Goal: Communication & Community: Answer question/provide support

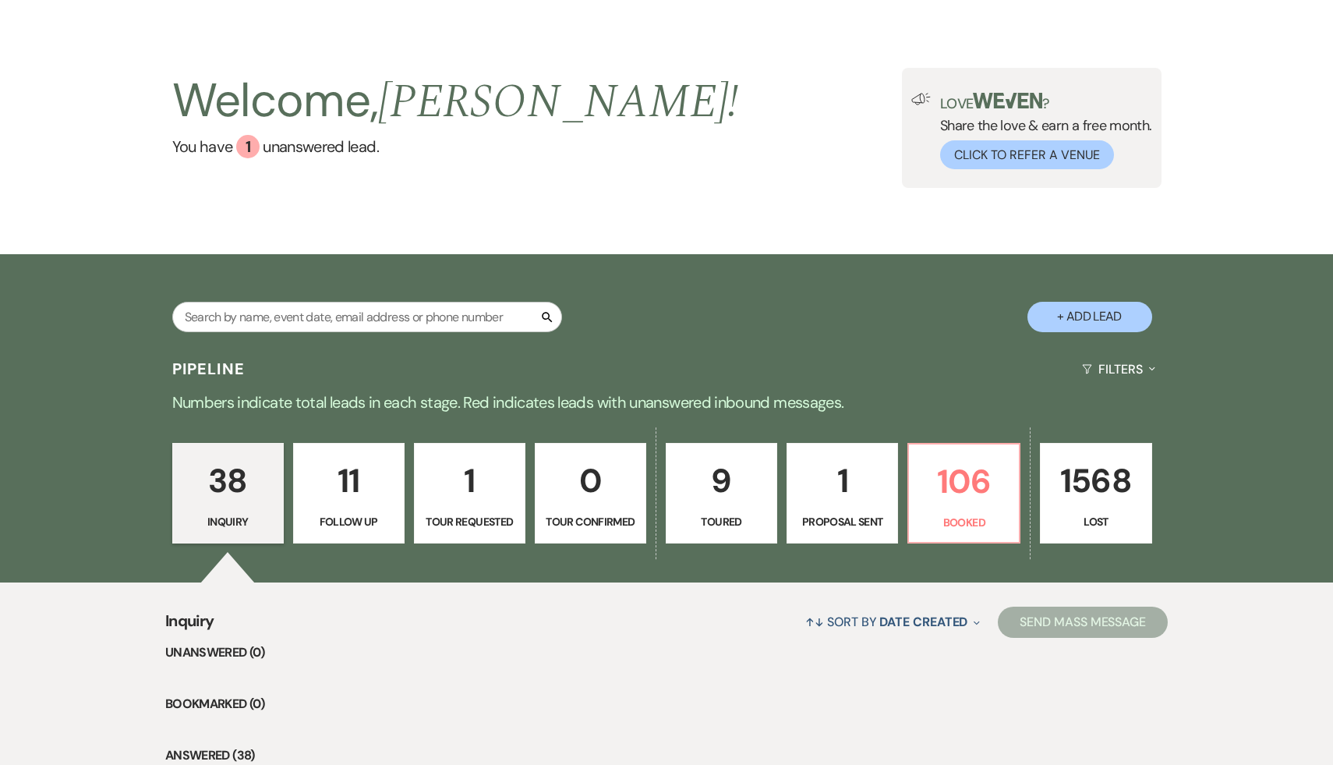
scroll to position [50, 0]
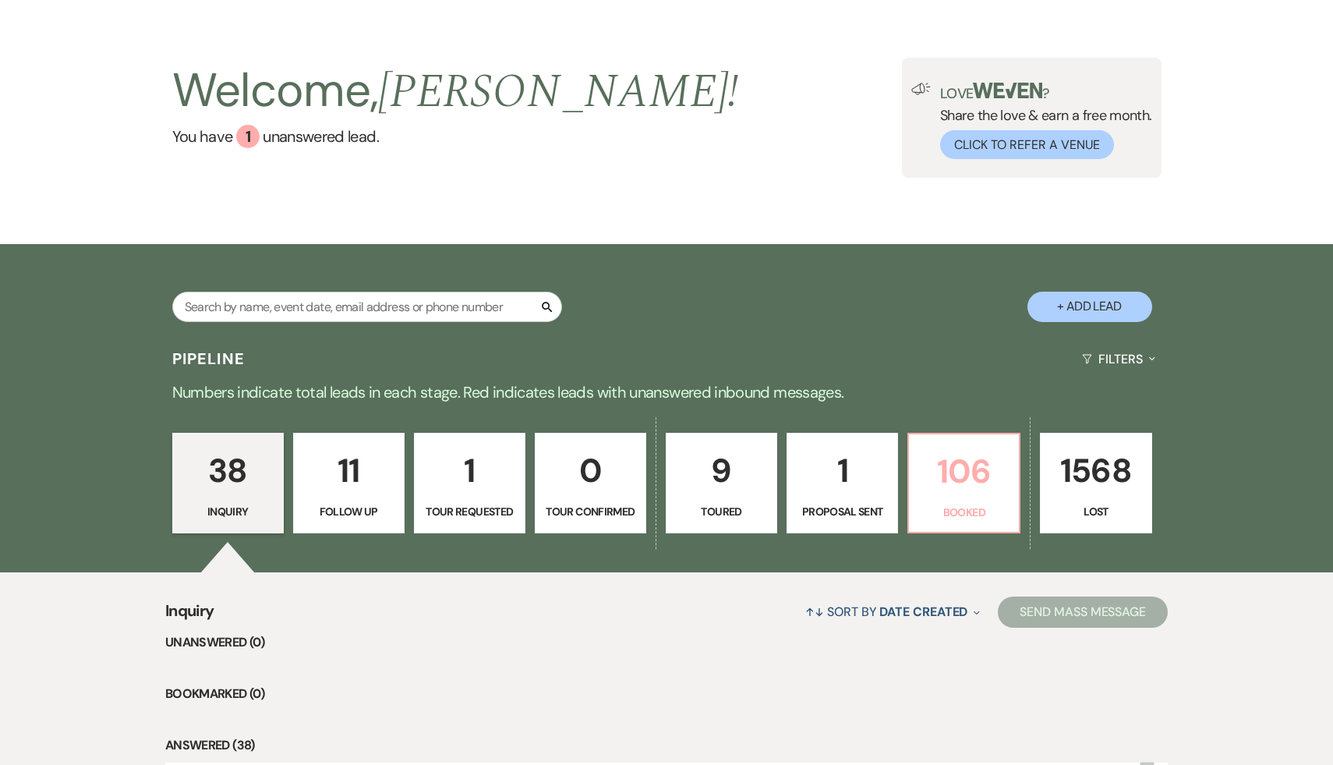
click at [960, 478] on p "106" at bounding box center [963, 471] width 91 height 52
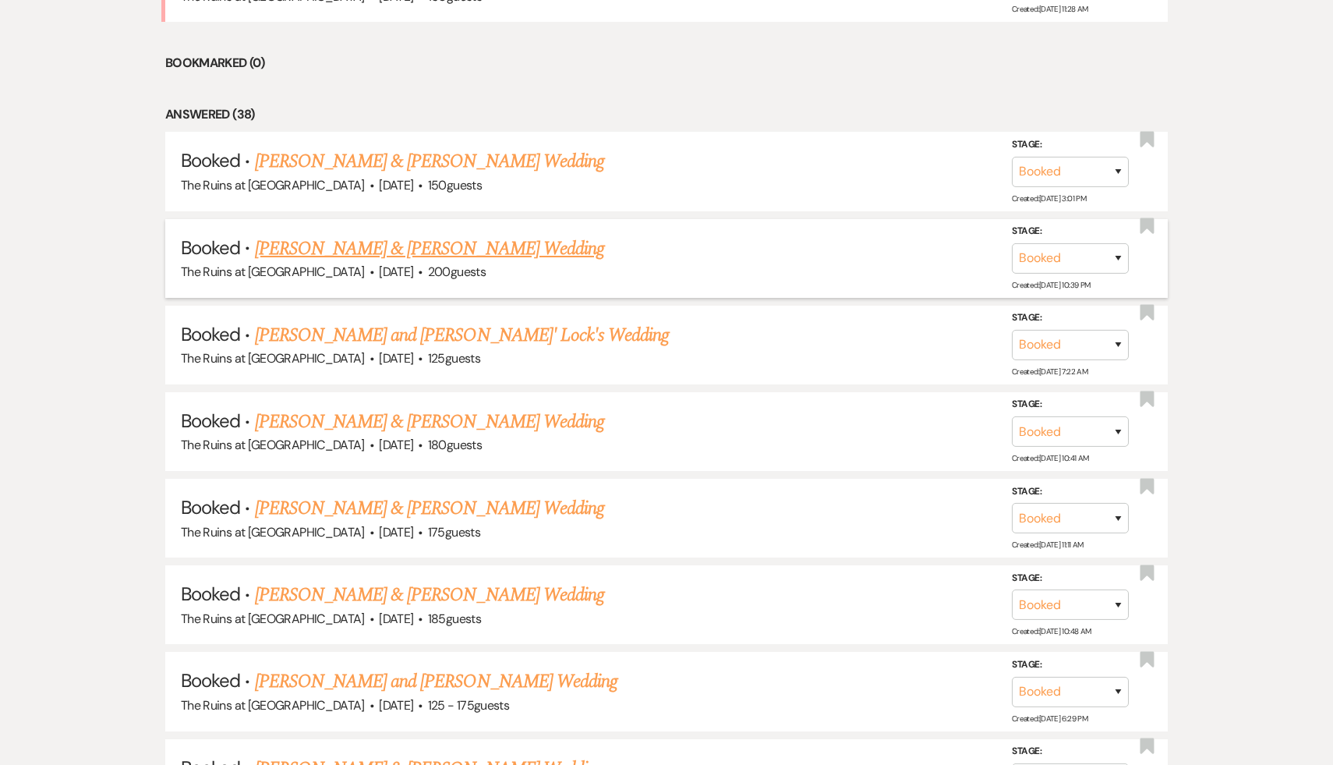
scroll to position [768, 0]
click at [406, 245] on link "[PERSON_NAME] & [PERSON_NAME] Wedding" at bounding box center [429, 248] width 349 height 28
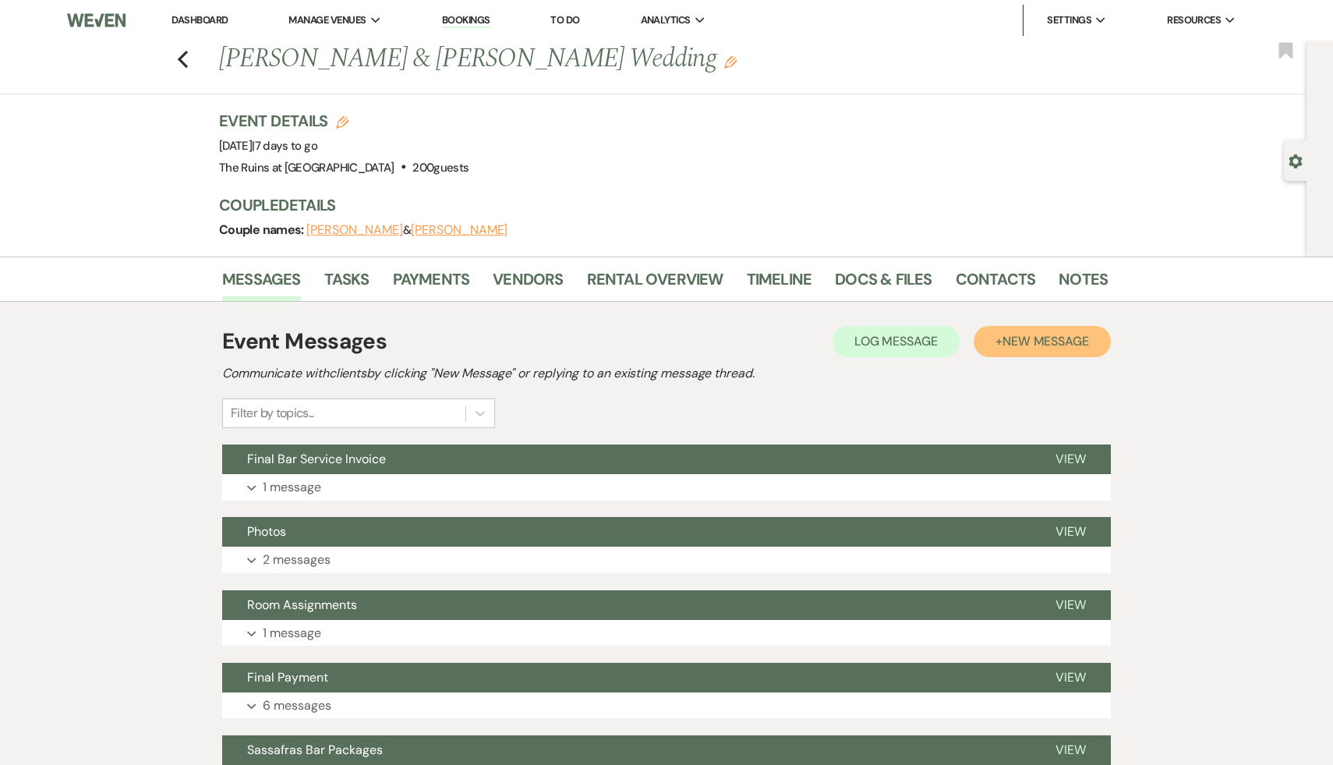
click at [1043, 338] on span "New Message" at bounding box center [1045, 341] width 87 height 16
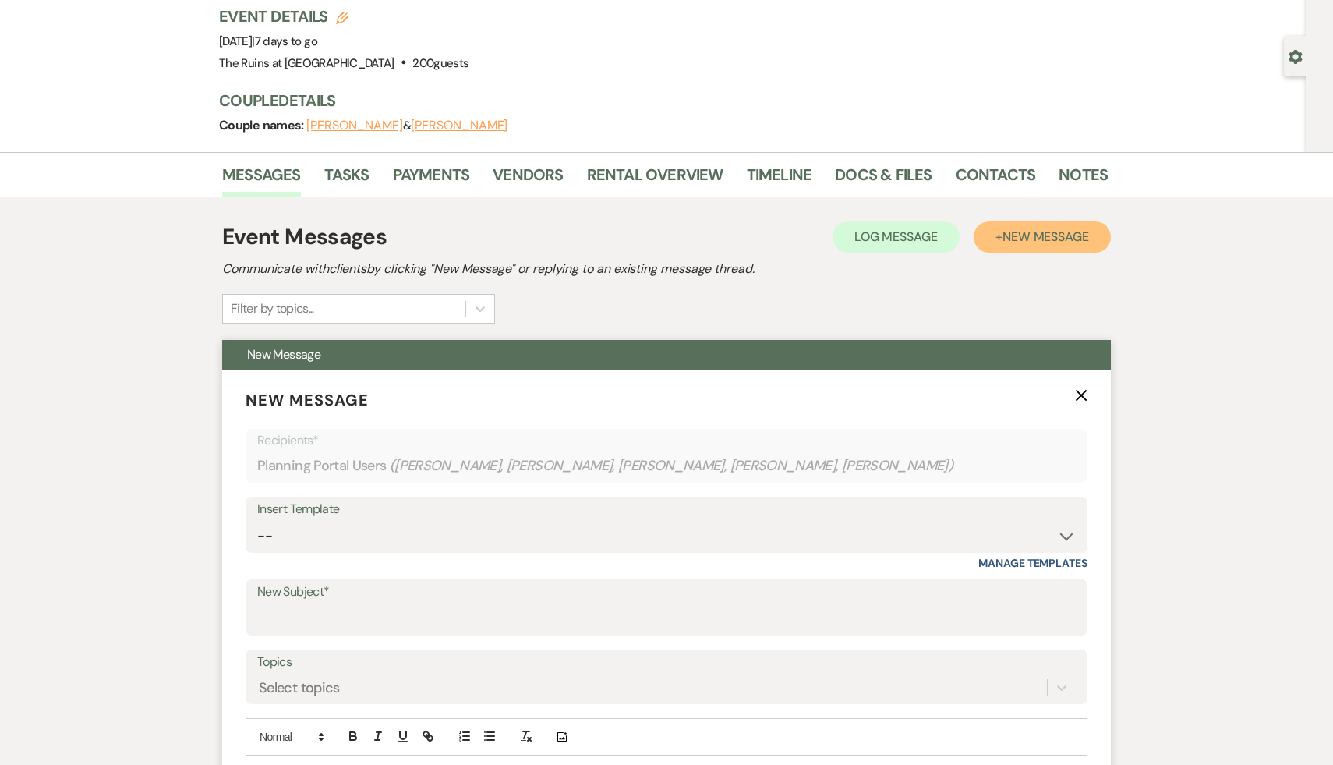
scroll to position [181, 0]
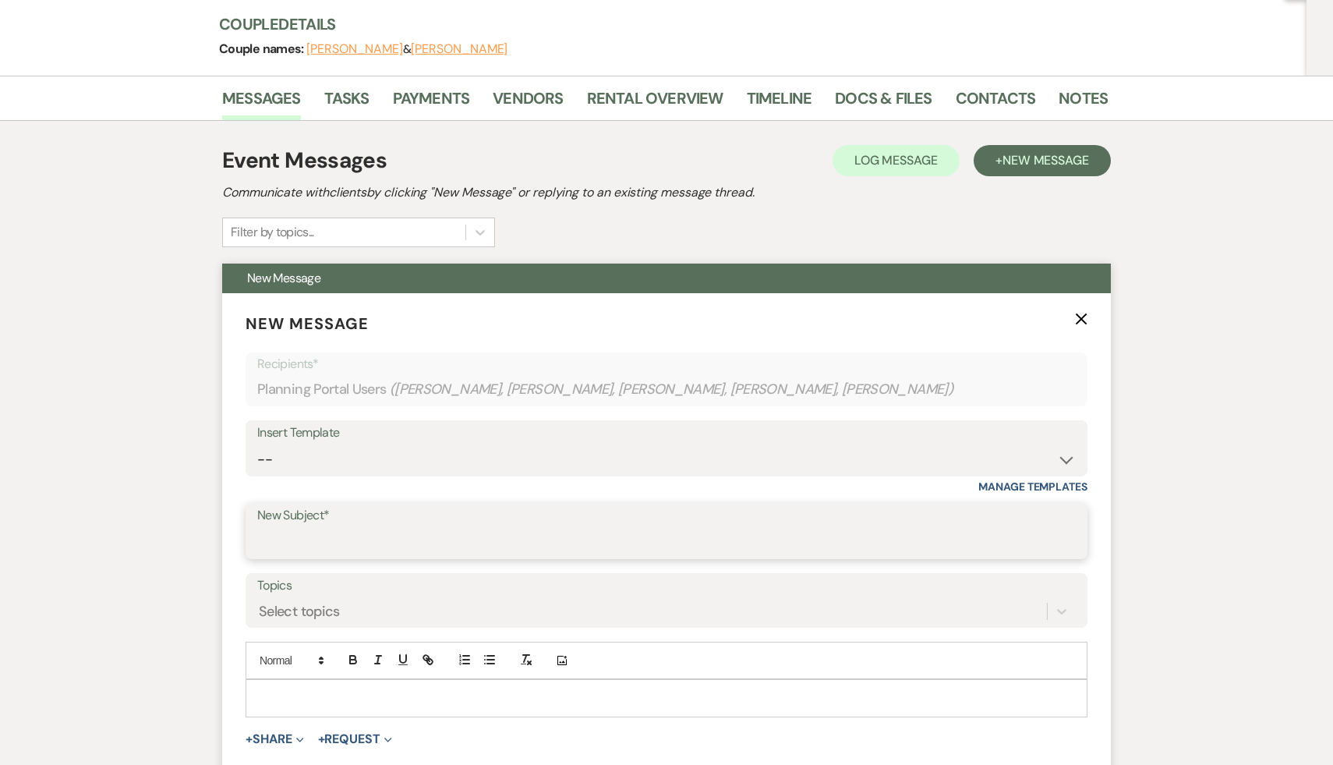
click at [429, 541] on input "New Subject*" at bounding box center [666, 542] width 818 height 30
type input "Room Assignments"
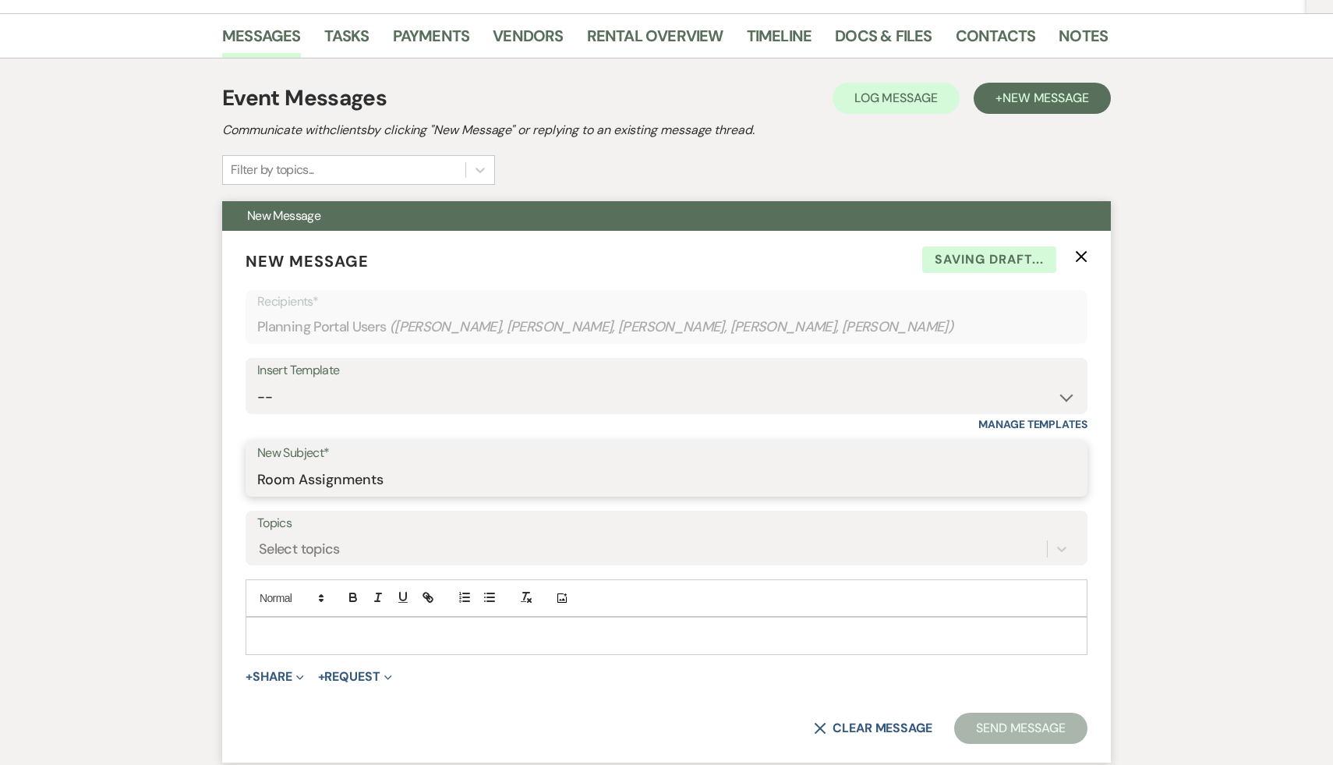
scroll to position [275, 0]
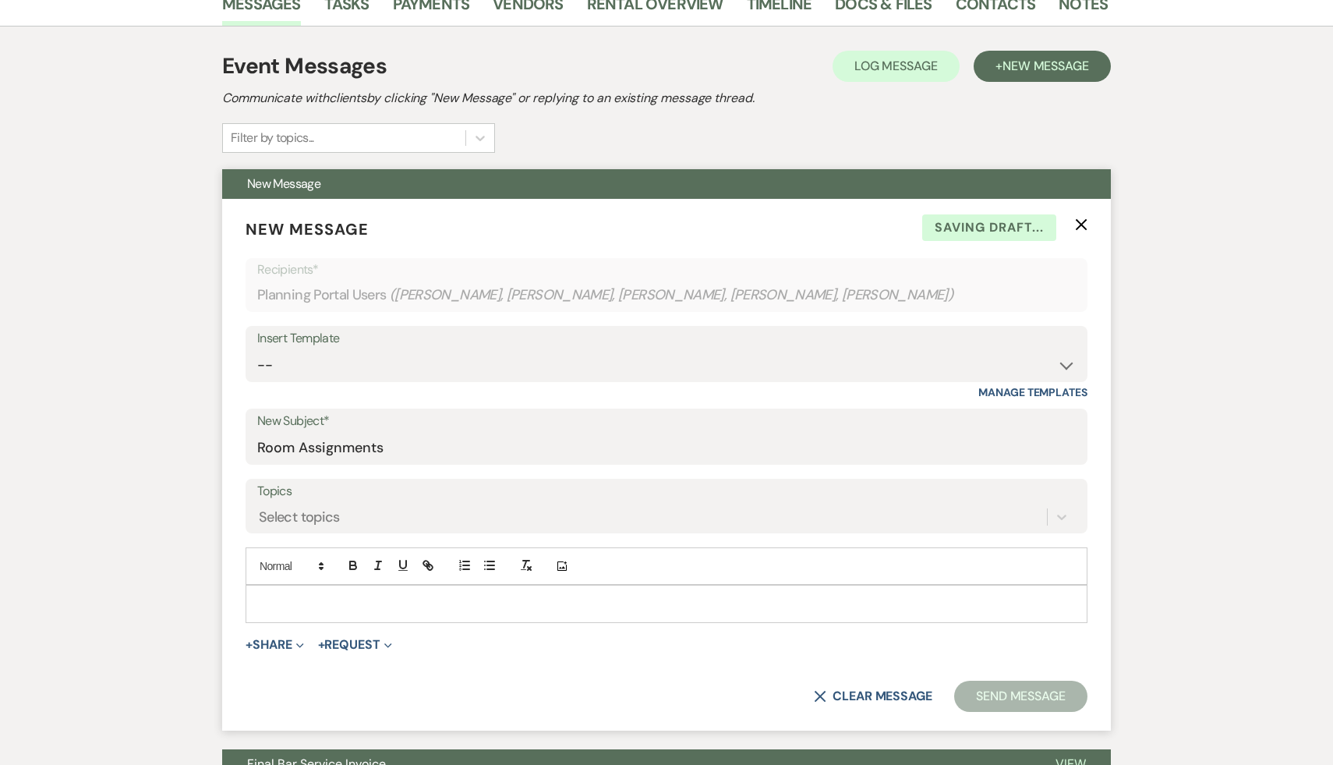
click at [382, 600] on p at bounding box center [666, 603] width 817 height 17
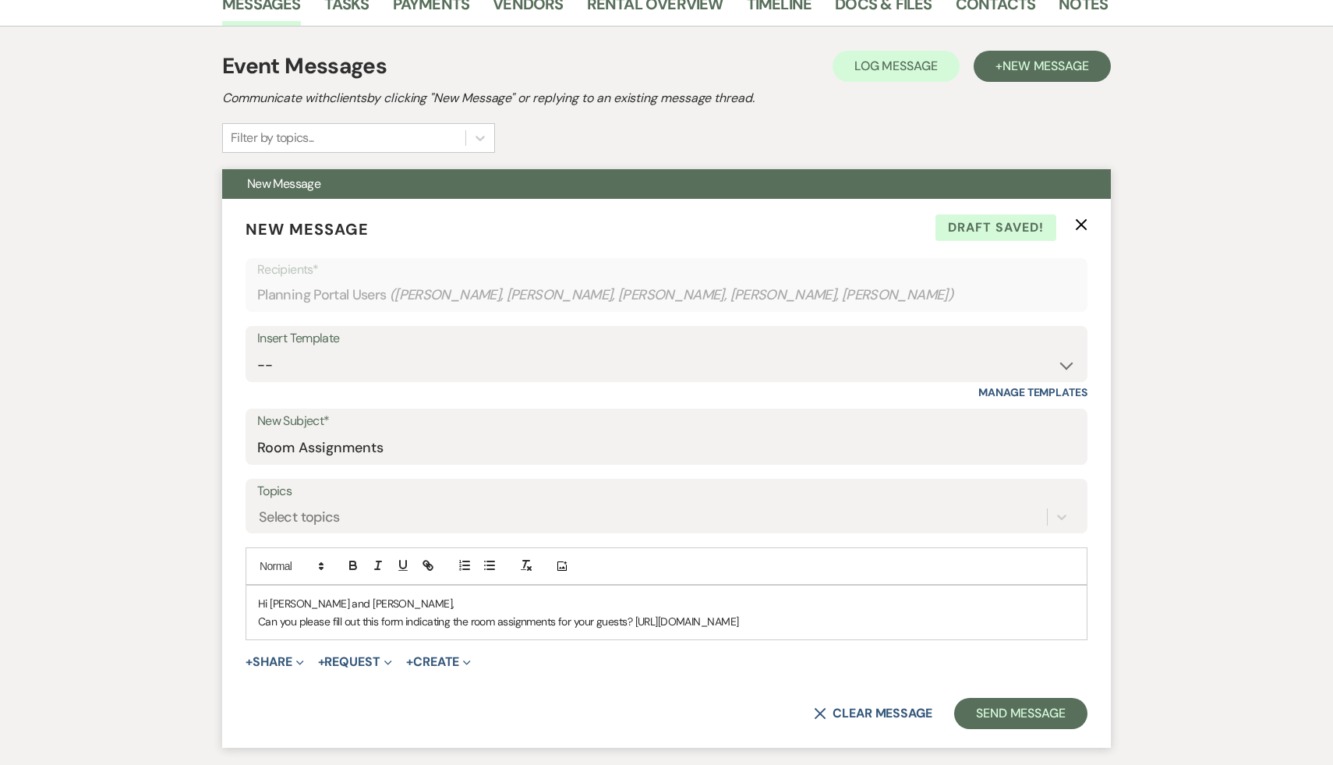
drag, startPoint x: 854, startPoint y: 638, endPoint x: 242, endPoint y: 643, distance: 612.6
click at [242, 643] on form "New Message X Draft saved! Recipients* Planning Portal Users ( [PERSON_NAME], […" at bounding box center [666, 473] width 888 height 549
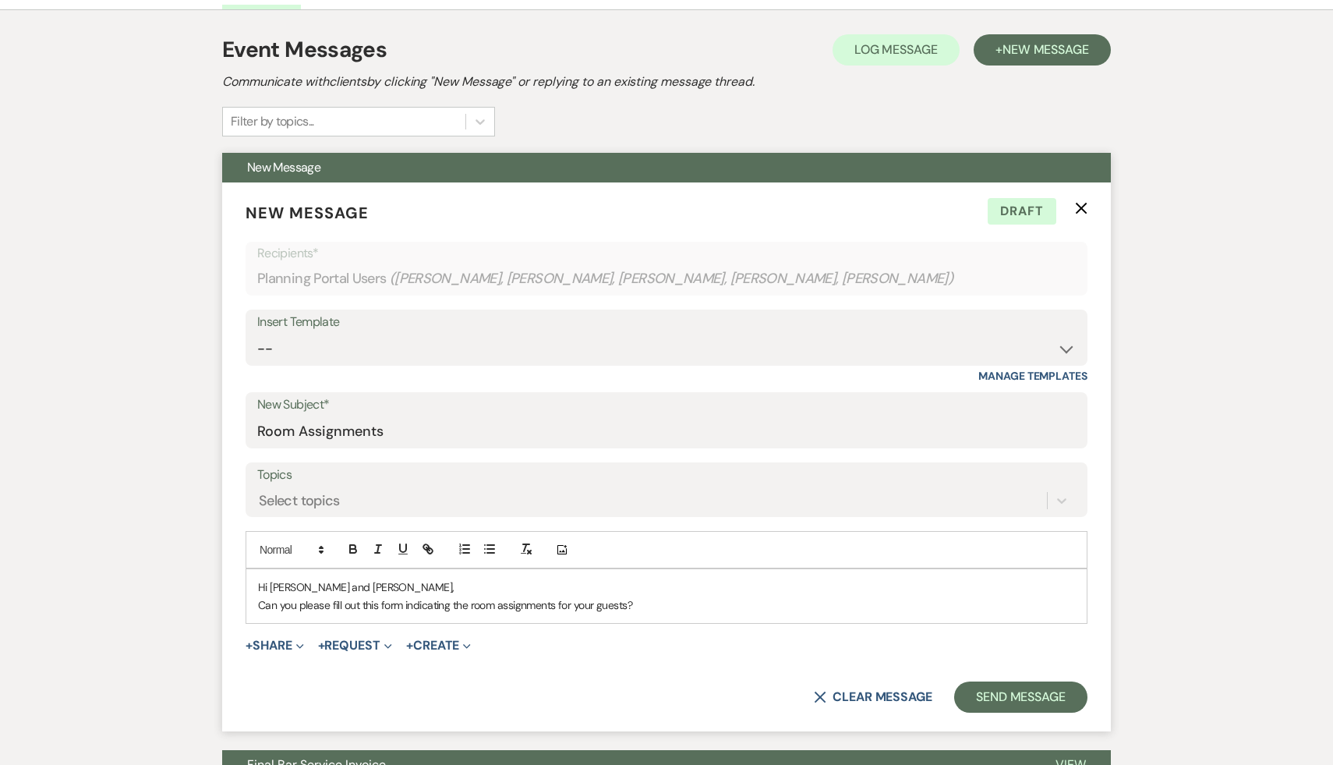
click at [647, 600] on p "Can you please fill out this form indicating the room assignments for your gues…" at bounding box center [666, 604] width 817 height 17
drag, startPoint x: 870, startPoint y: 620, endPoint x: 243, endPoint y: 615, distance: 626.6
click at [243, 615] on form "New Message X Draft saved! Recipients* Planning Portal Users ( [PERSON_NAME], […" at bounding box center [666, 456] width 888 height 549
click at [426, 545] on icon "button" at bounding box center [425, 546] width 5 height 5
type input "[URL][DOMAIN_NAME]"
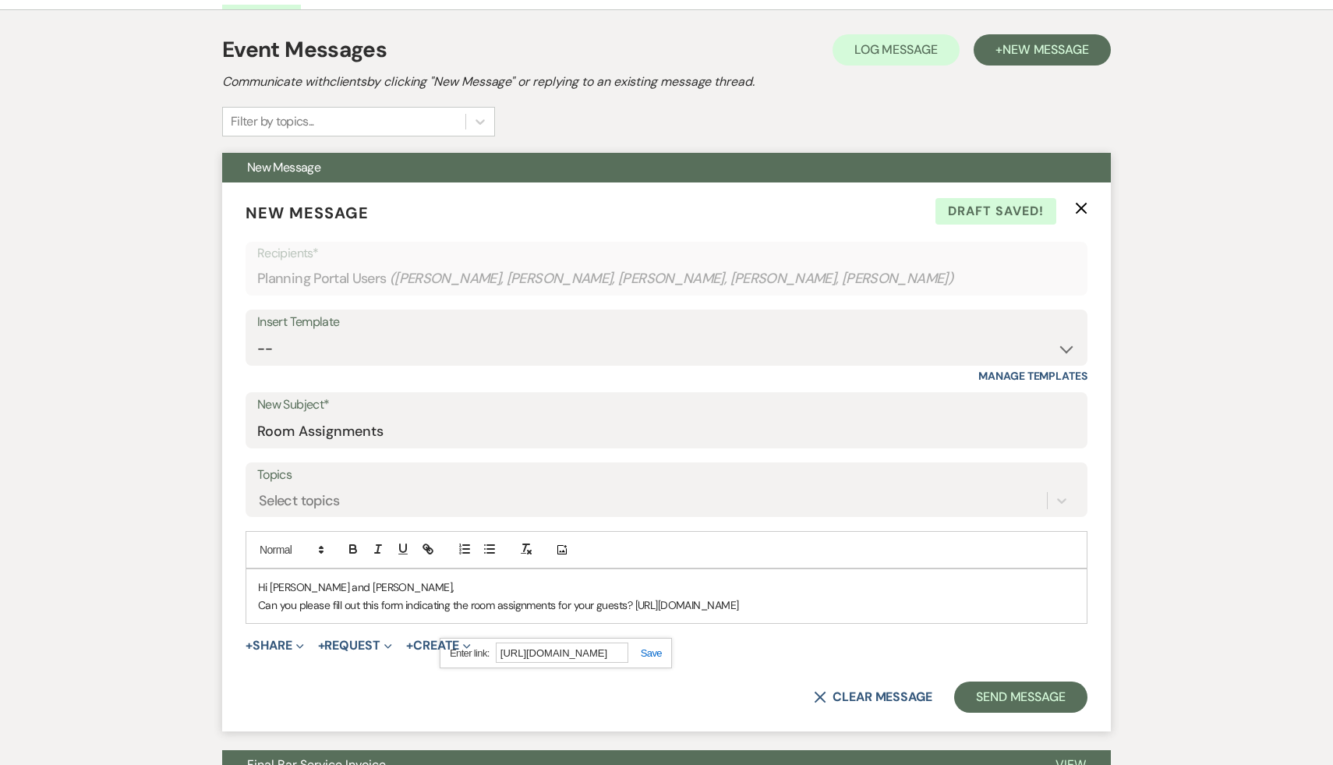
click at [654, 652] on link at bounding box center [645, 653] width 34 height 12
click at [856, 586] on p "Hi [PERSON_NAME] and [PERSON_NAME]," at bounding box center [666, 586] width 817 height 17
click at [733, 612] on link "[URL][DOMAIN_NAME]" at bounding box center [684, 605] width 104 height 14
click at [561, 654] on link "[URL][DOMAIN_NAME]" at bounding box center [512, 652] width 98 height 20
click at [883, 613] on p "Can you please fill out this form indicating the room assignments for your gues…" at bounding box center [666, 604] width 817 height 17
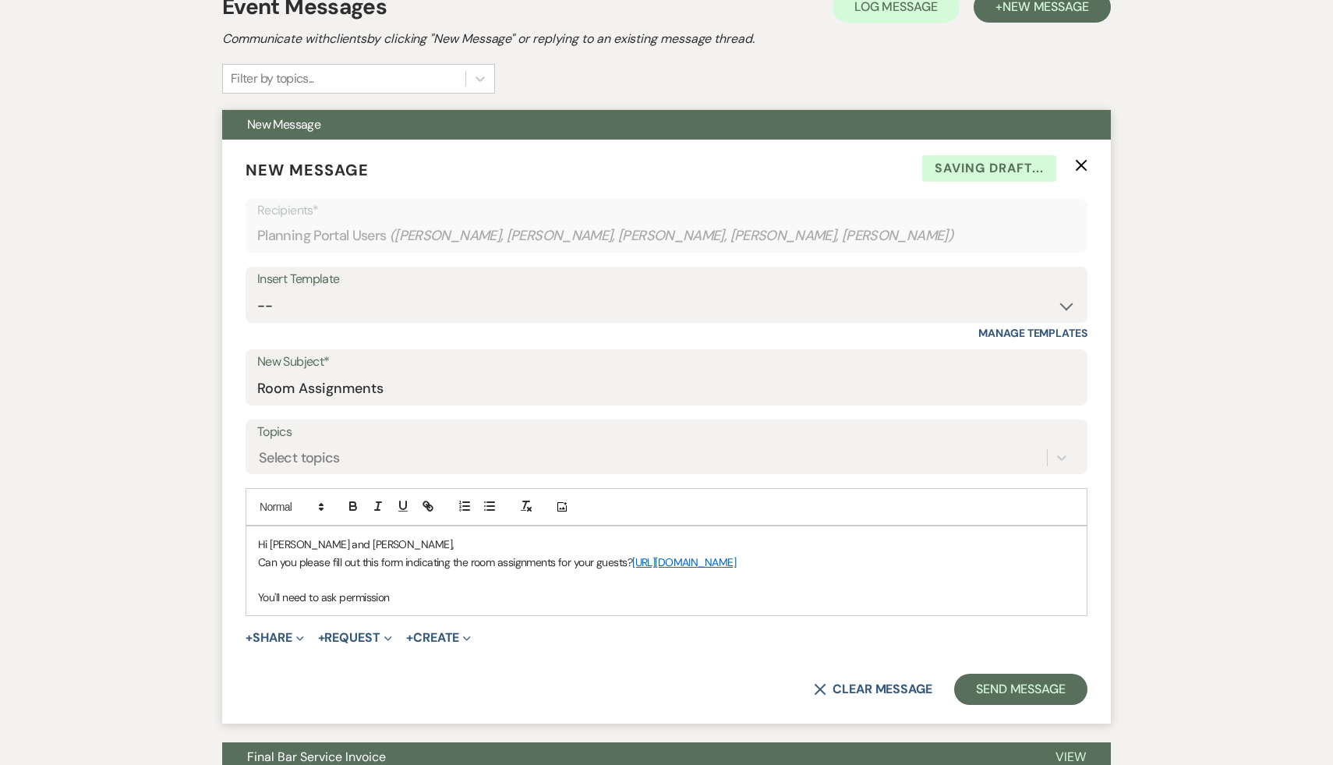
scroll to position [340, 0]
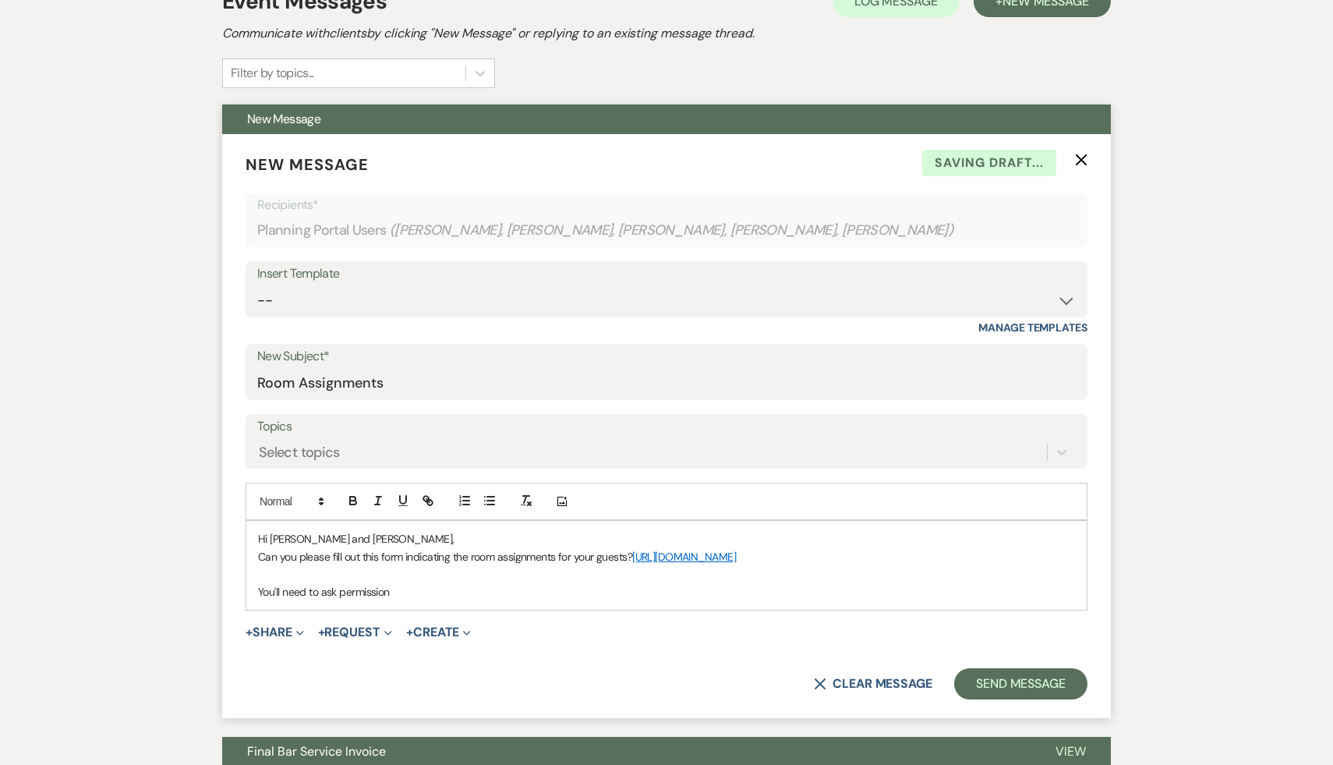
click at [489, 600] on p "You'll need to ask permission" at bounding box center [666, 591] width 817 height 17
click at [480, 600] on p "You'll need to ask permission" at bounding box center [666, 591] width 817 height 17
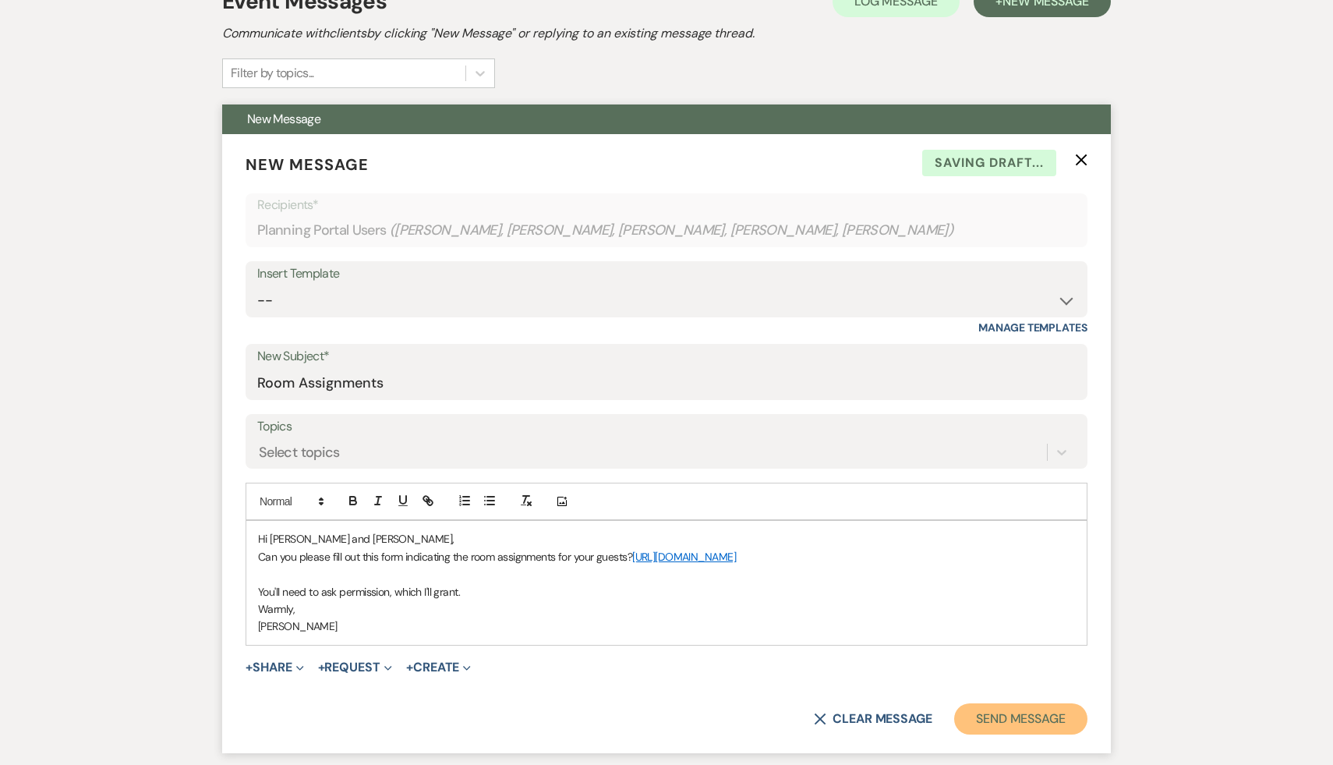
click at [1023, 726] on button "Send Message" at bounding box center [1020, 718] width 133 height 31
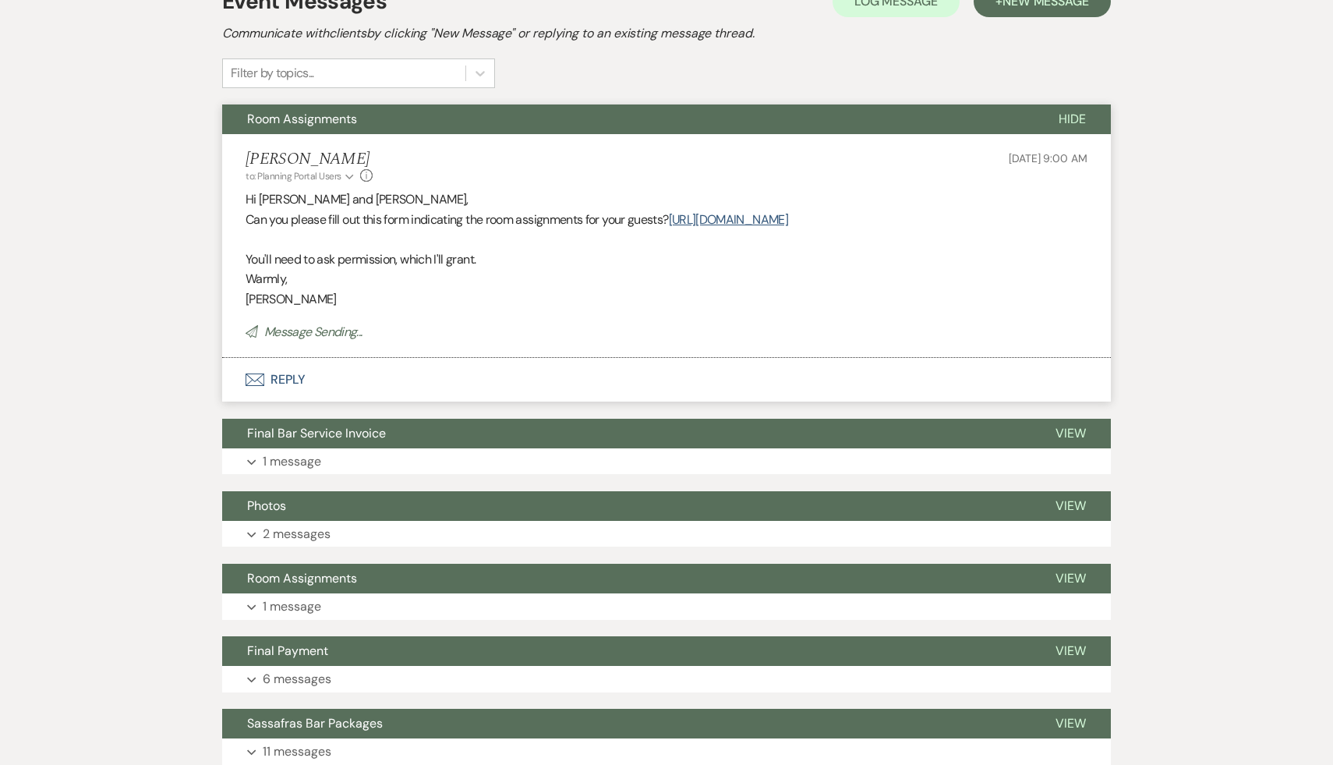
scroll to position [0, 0]
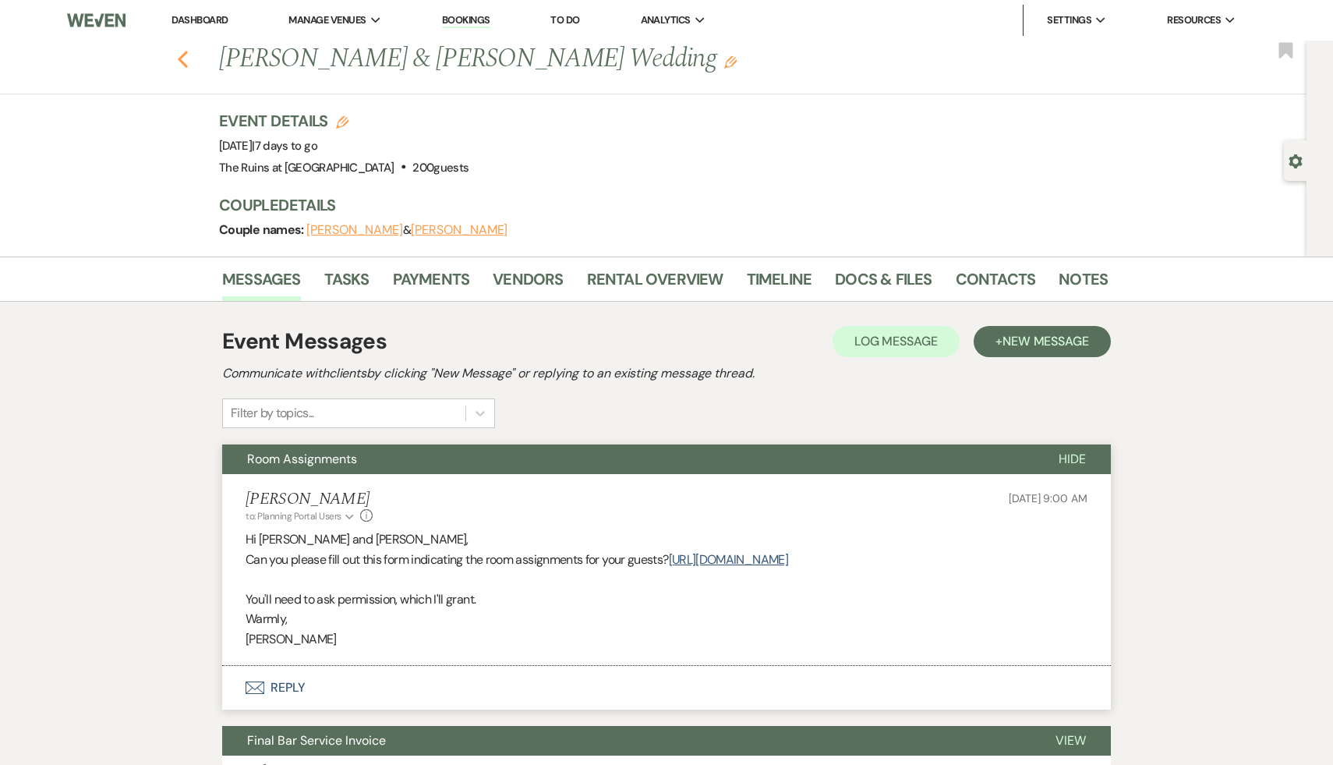
click at [181, 50] on icon "Previous" at bounding box center [183, 59] width 12 height 19
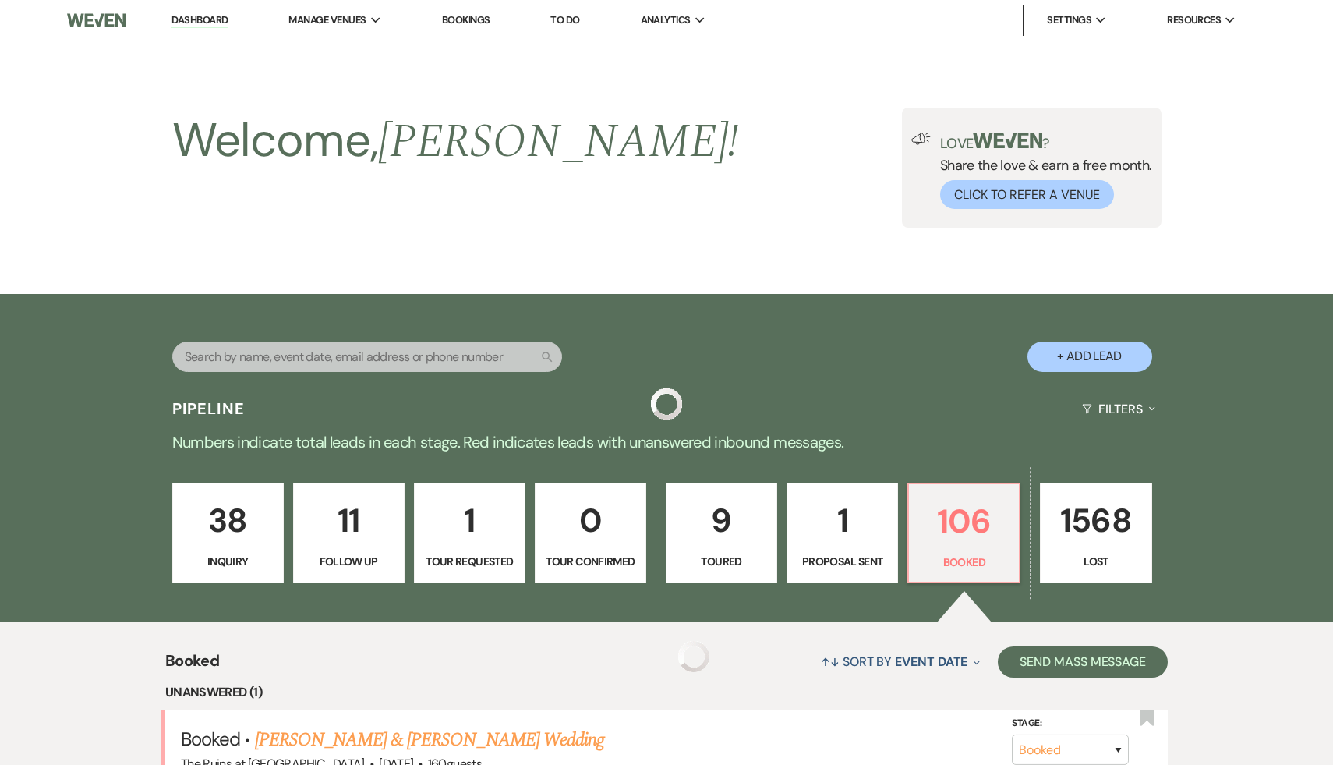
scroll to position [768, 0]
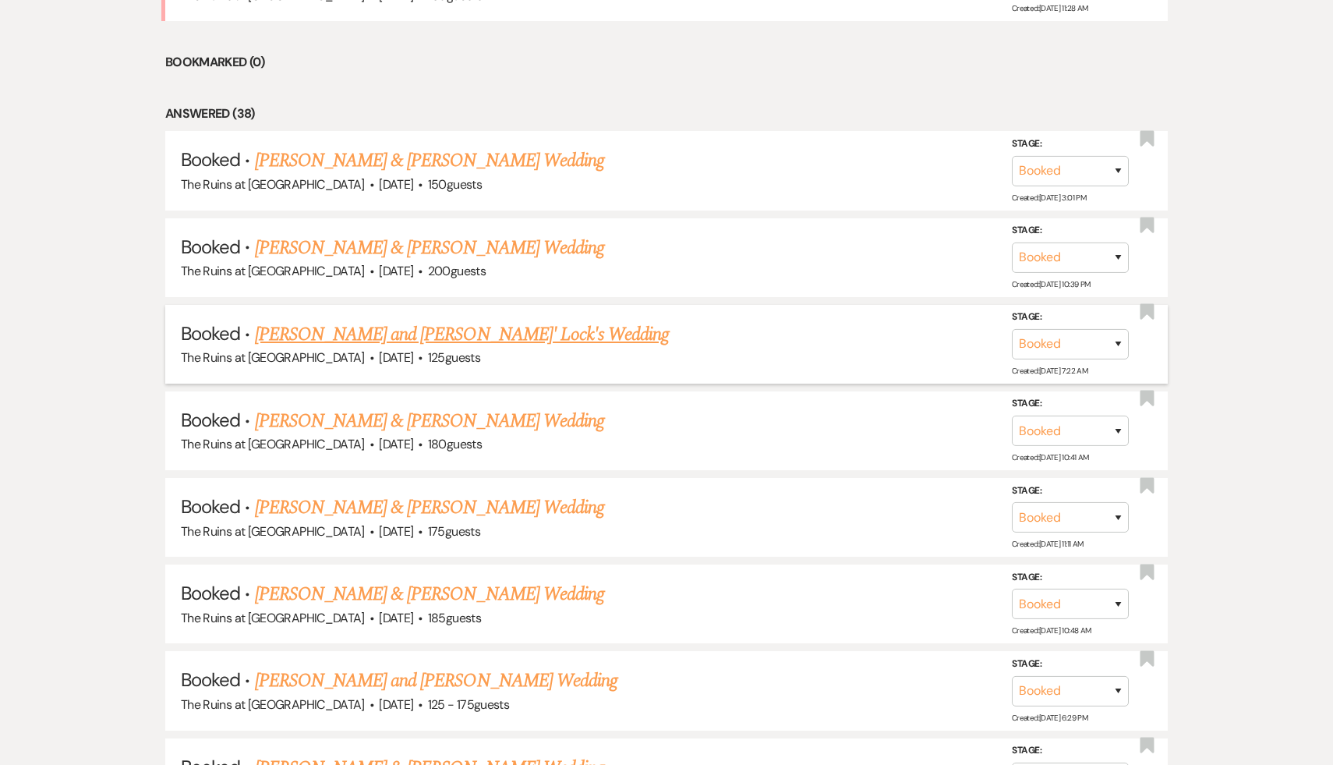
click at [476, 334] on link "[PERSON_NAME] and [PERSON_NAME]' Lock's Wedding" at bounding box center [462, 334] width 415 height 28
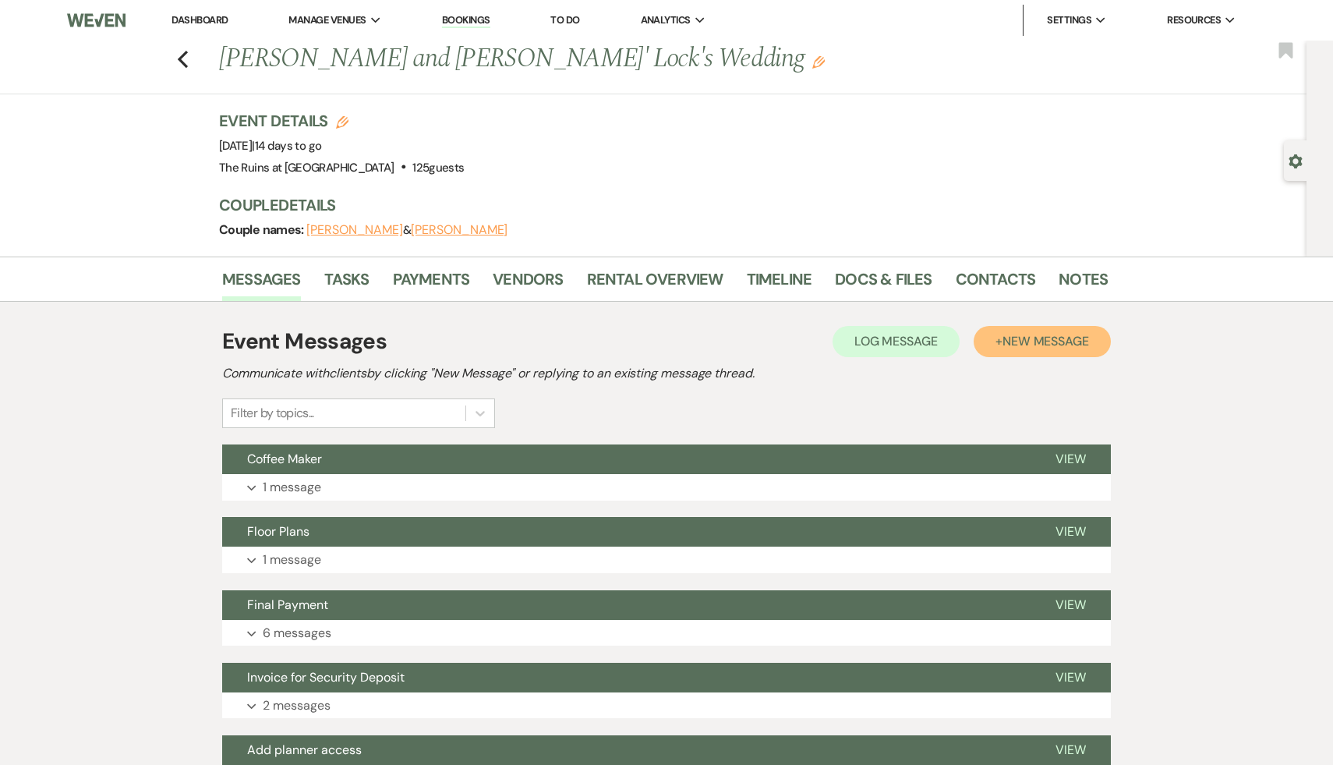
click at [1040, 339] on span "New Message" at bounding box center [1045, 341] width 87 height 16
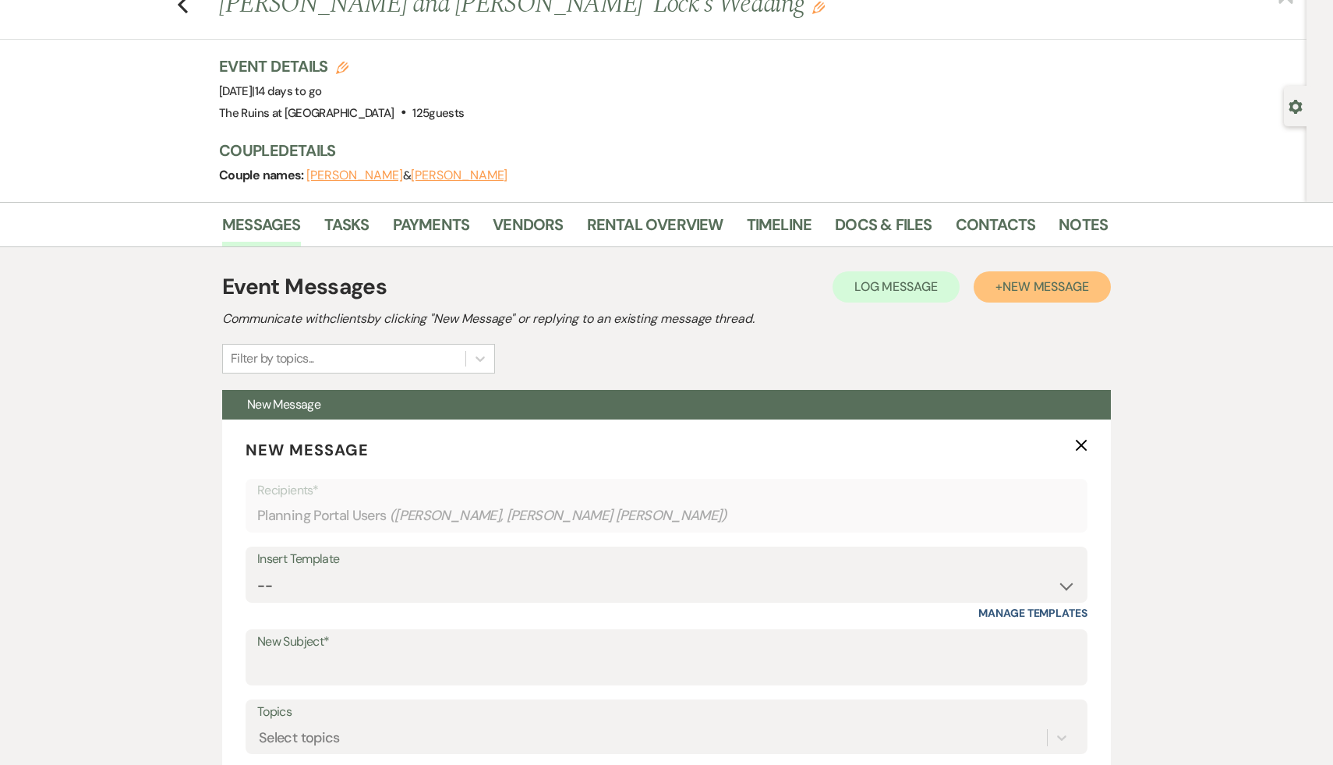
scroll to position [168, 0]
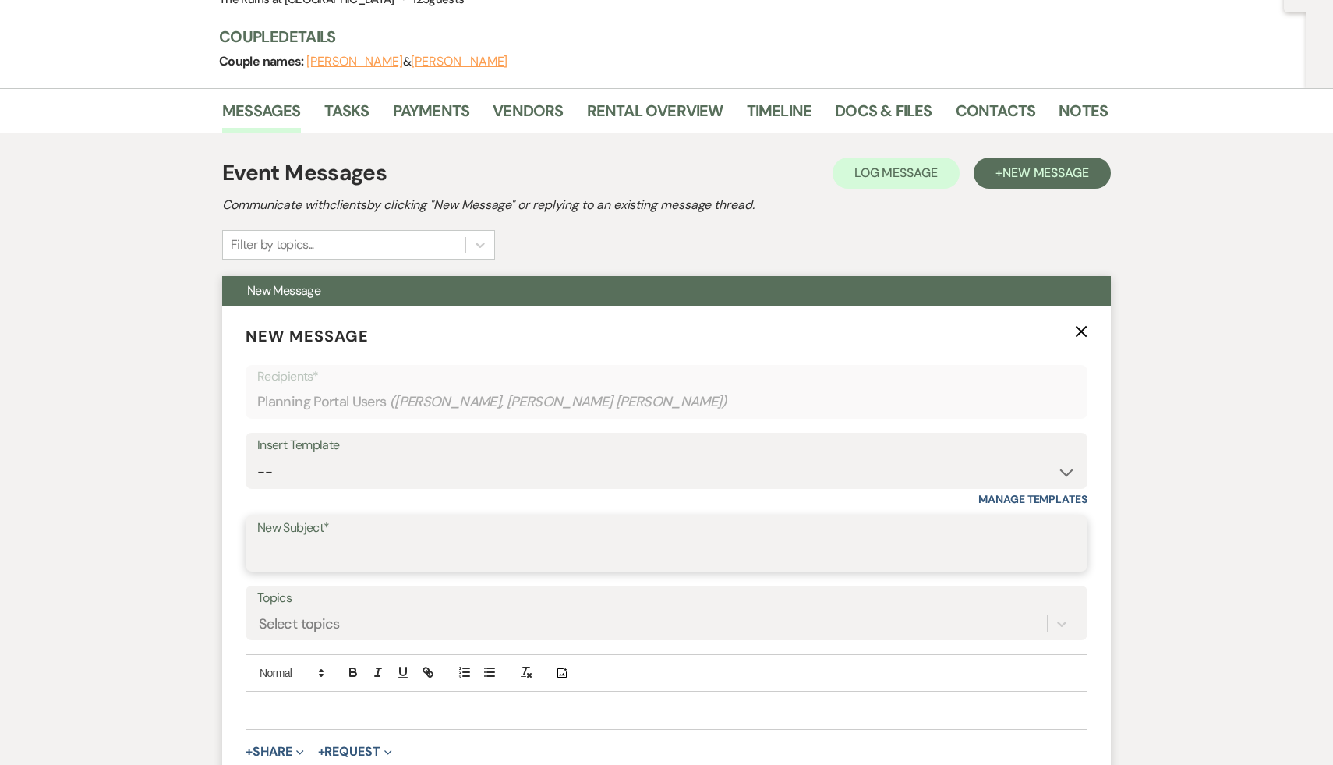
click at [560, 561] on input "New Subject*" at bounding box center [666, 554] width 818 height 30
type input "Room Assignments"
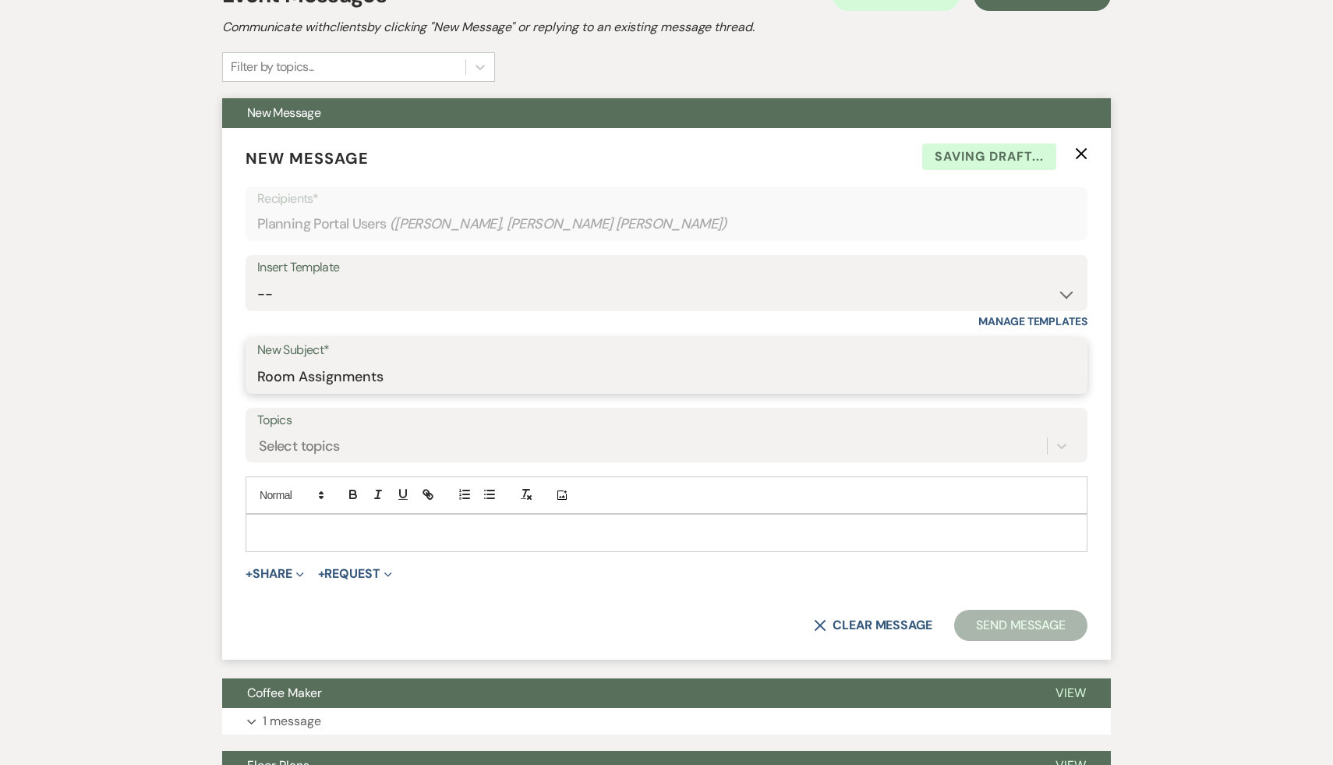
scroll to position [376, 0]
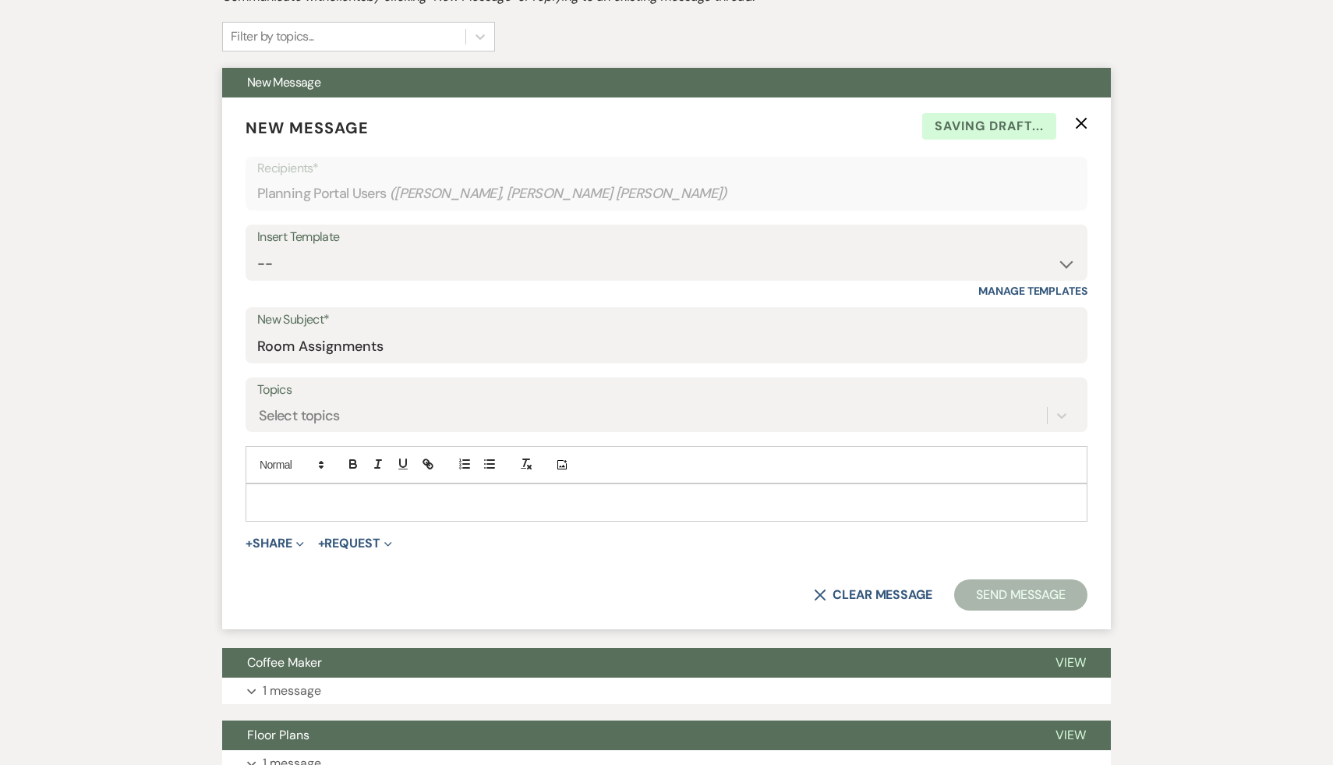
click at [515, 503] on p at bounding box center [666, 501] width 817 height 17
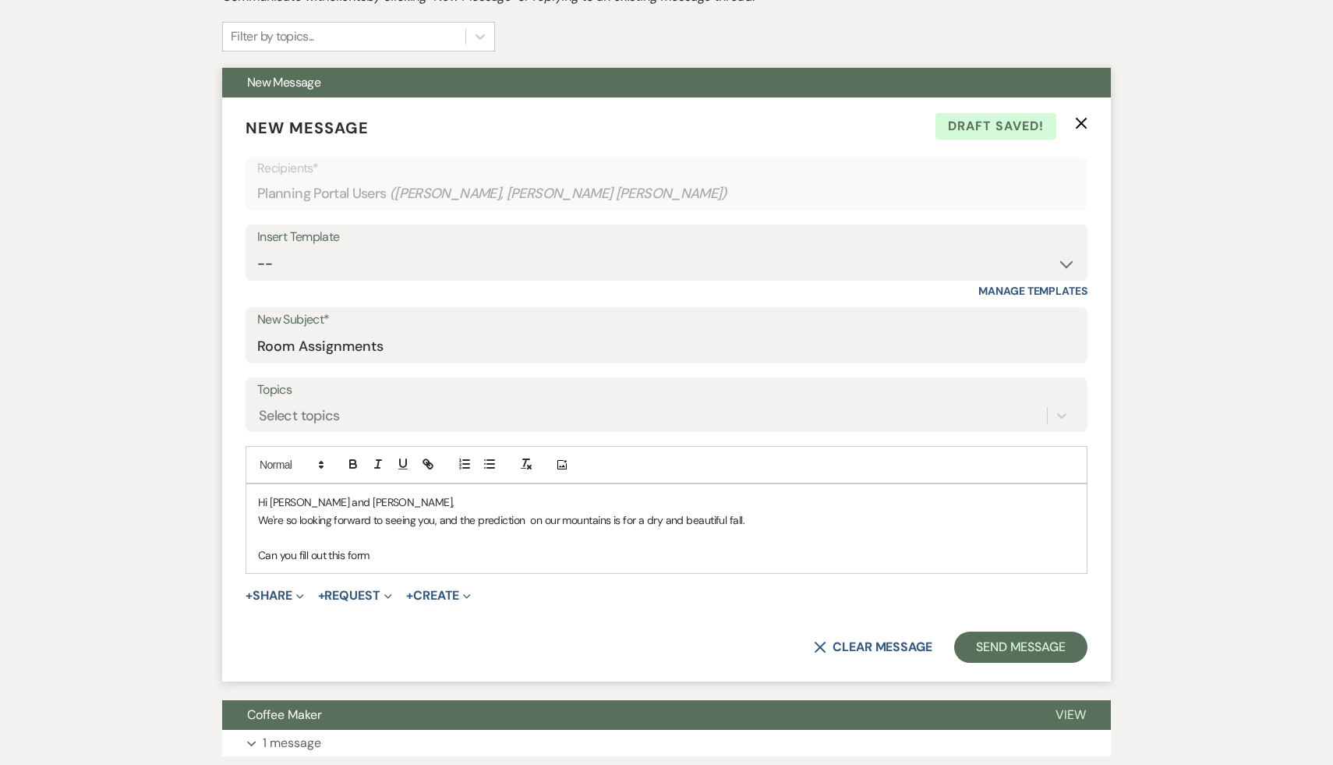
click at [530, 519] on p "We're so looking forward to seeing you, and the prediction on our mountains is …" at bounding box center [666, 519] width 817 height 17
click at [392, 556] on p "Can you fill out this form" at bounding box center [666, 554] width 817 height 17
drag, startPoint x: 800, startPoint y: 554, endPoint x: 602, endPoint y: 554, distance: 198.0
click at [602, 554] on p "Can you fill out this form indicating the room assignments for your guests? [UR…" at bounding box center [666, 554] width 817 height 17
click at [423, 462] on icon "button" at bounding box center [425, 461] width 5 height 5
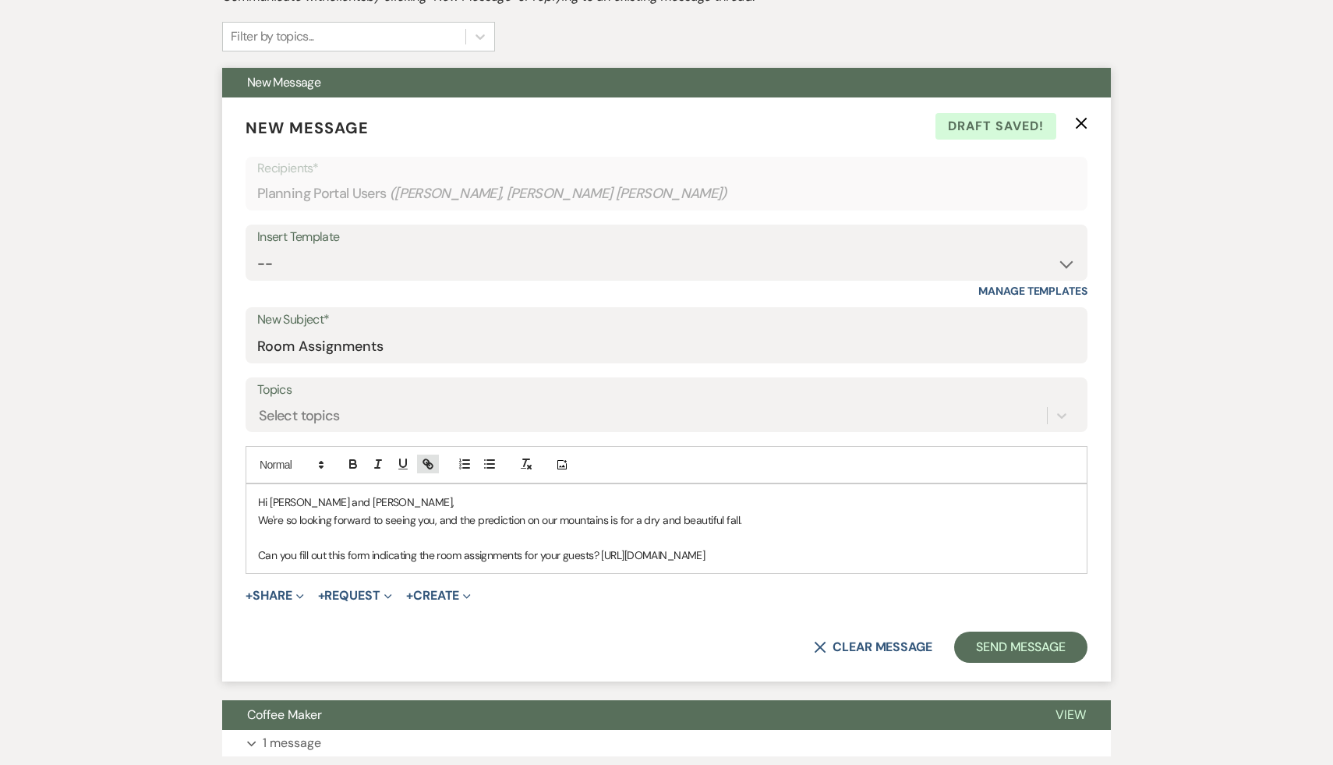
type input "[URL][DOMAIN_NAME]"
click at [797, 581] on link at bounding box center [788, 585] width 34 height 12
click at [668, 627] on form "New Message X Saving draft... Recipients* Planning Portal Users ( [PERSON_NAME]…" at bounding box center [666, 389] width 888 height 584
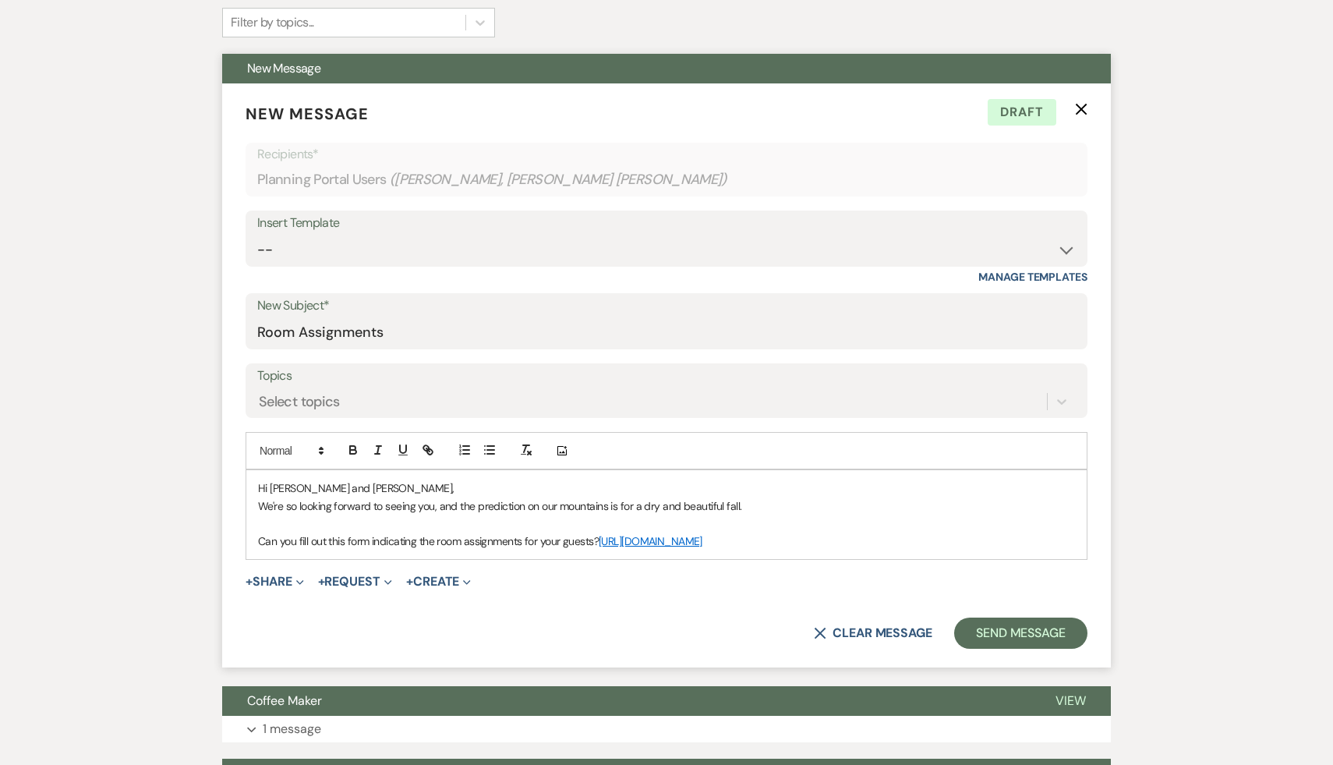
click at [599, 592] on form "New Message X Draft Recipients* Planning Portal Users ( [PERSON_NAME], [PERSON_…" at bounding box center [666, 375] width 888 height 584
click at [824, 537] on p "Can you fill out this form indicating the room assignments for your guests? [UR…" at bounding box center [666, 540] width 817 height 17
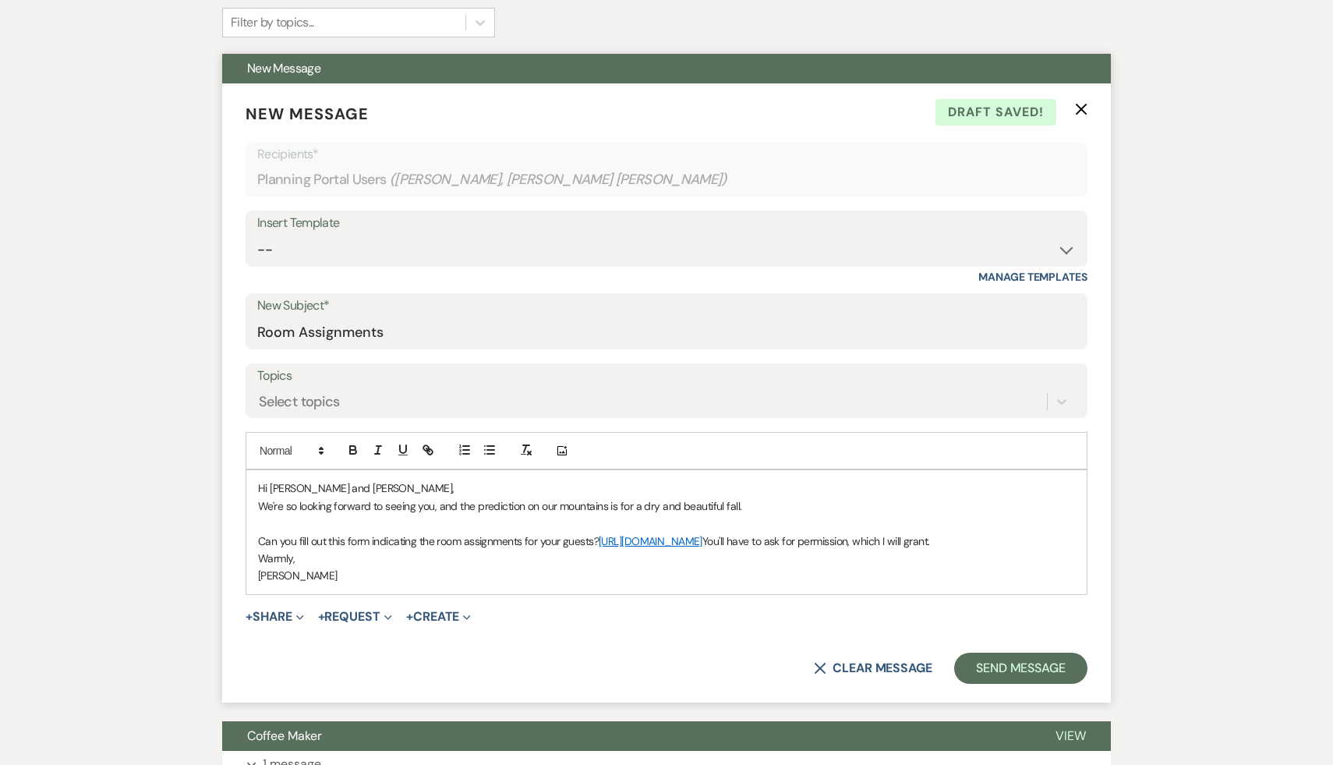
click at [635, 638] on form "New Message X Draft saved! Recipients* Planning Portal Users ( [PERSON_NAME], […" at bounding box center [666, 392] width 888 height 619
click at [599, 627] on form "New Message X Draft saved! Recipients* Planning Portal Users ( [PERSON_NAME], […" at bounding box center [666, 392] width 888 height 619
click at [1011, 663] on button "Send Message" at bounding box center [1020, 667] width 133 height 31
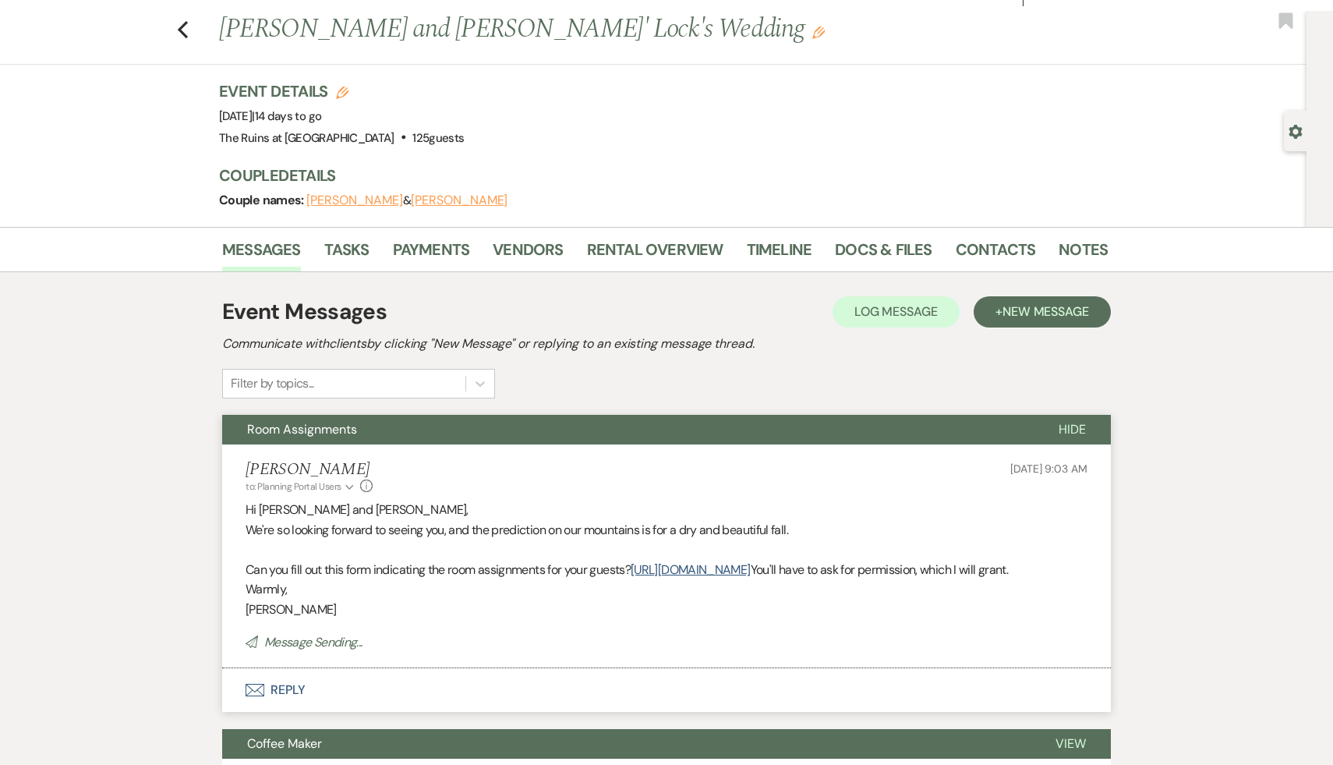
scroll to position [0, 0]
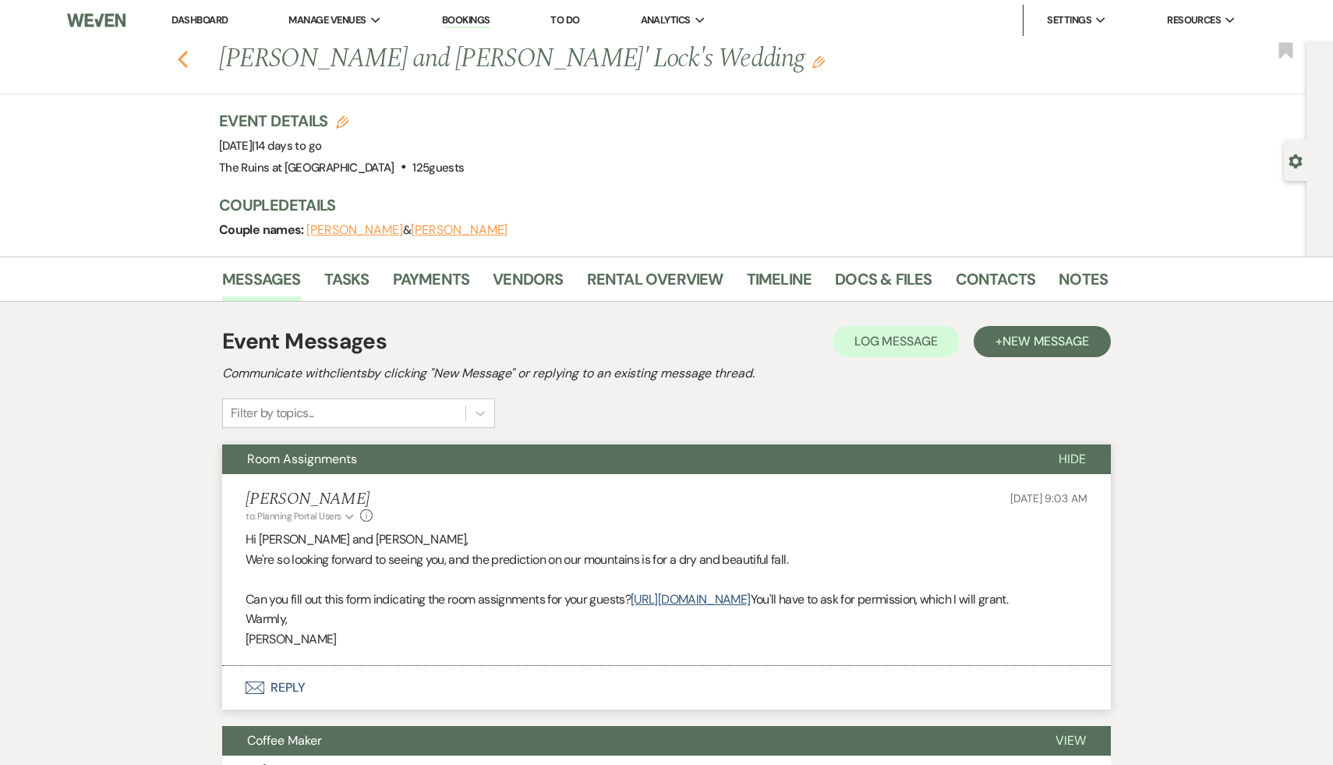
click at [180, 55] on icon "Previous" at bounding box center [183, 59] width 12 height 19
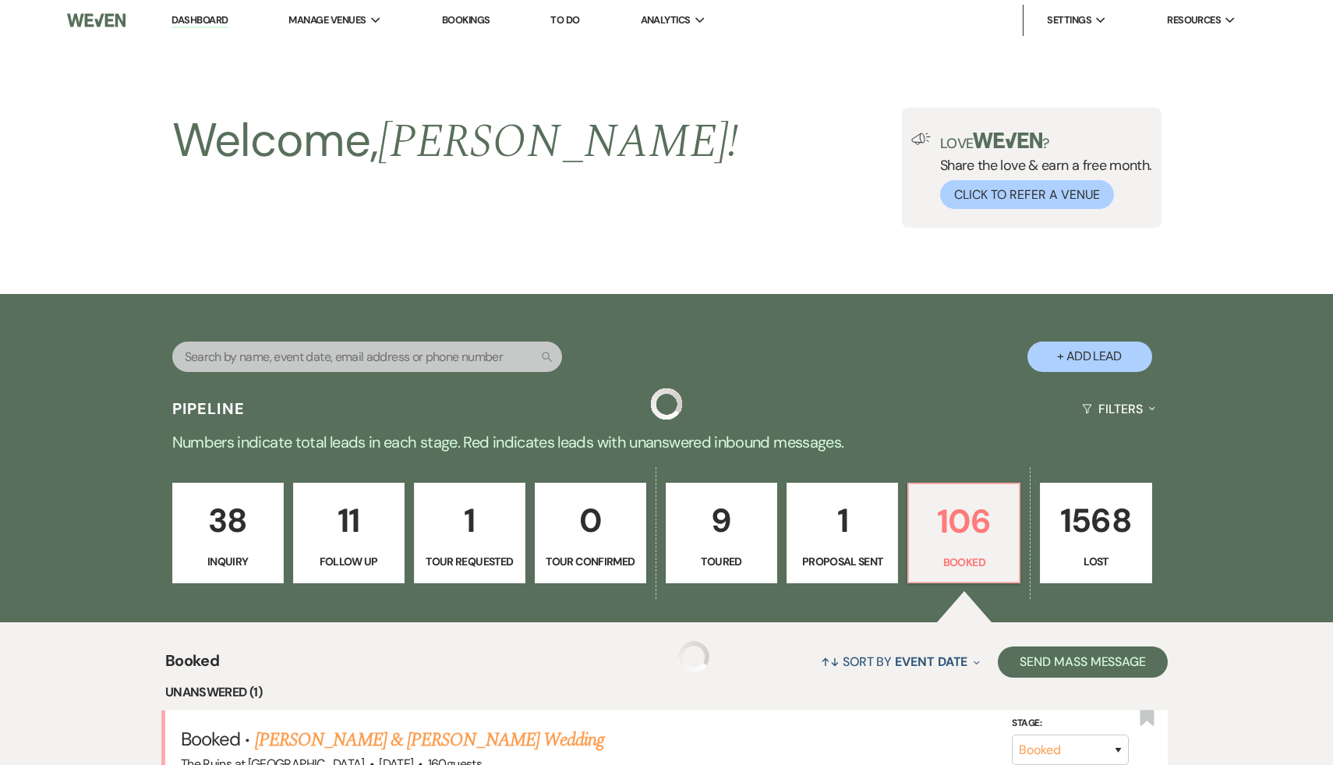
scroll to position [768, 0]
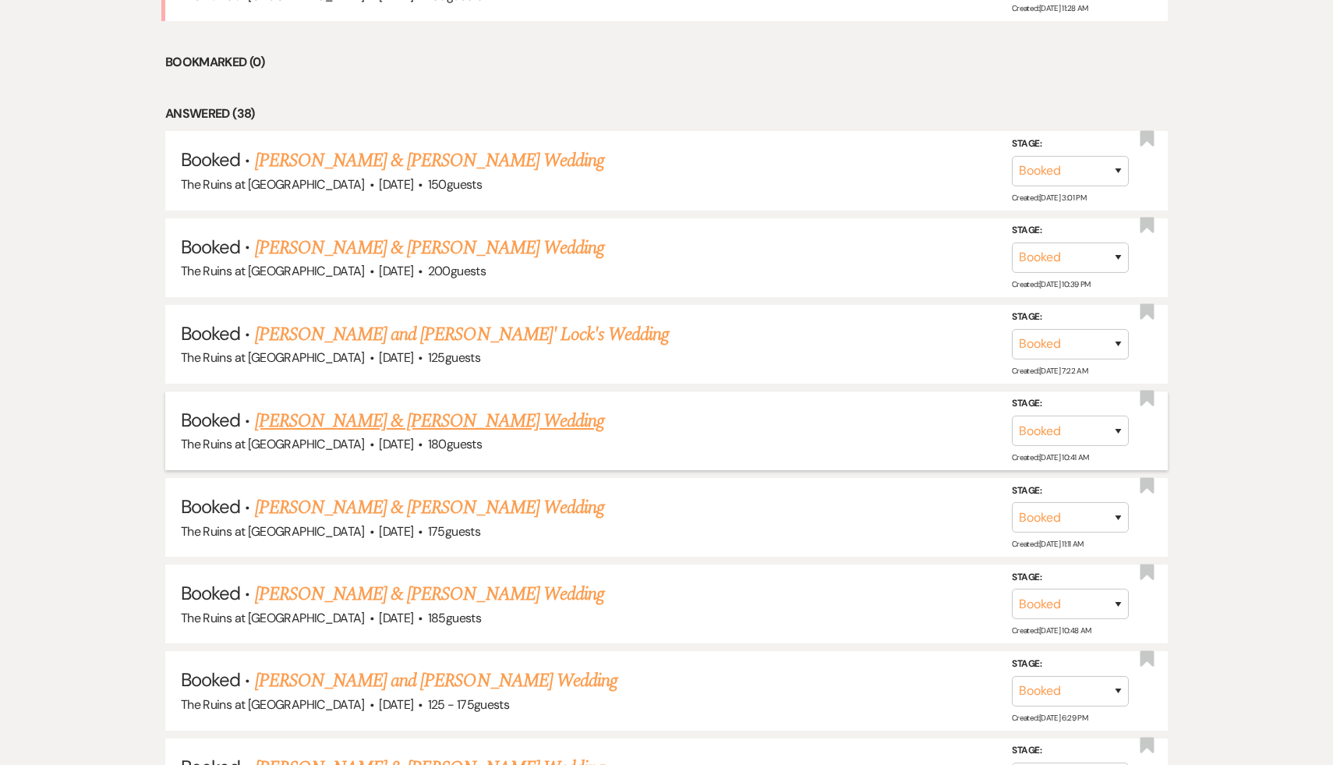
click at [718, 411] on h5 "Booked · [PERSON_NAME] & [PERSON_NAME] Wedding" at bounding box center [666, 421] width 971 height 28
click at [466, 422] on link "[PERSON_NAME] & [PERSON_NAME] Wedding" at bounding box center [429, 421] width 349 height 28
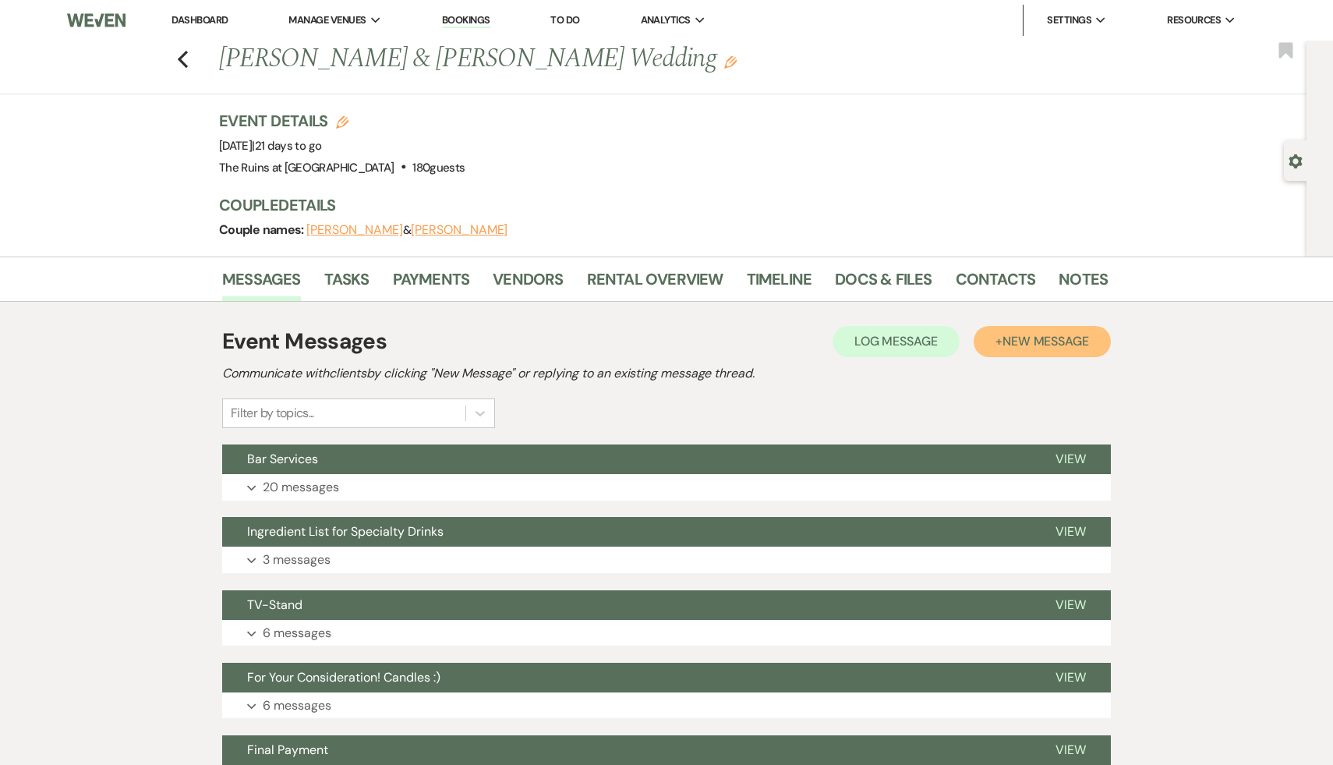
click at [1054, 346] on span "New Message" at bounding box center [1045, 341] width 87 height 16
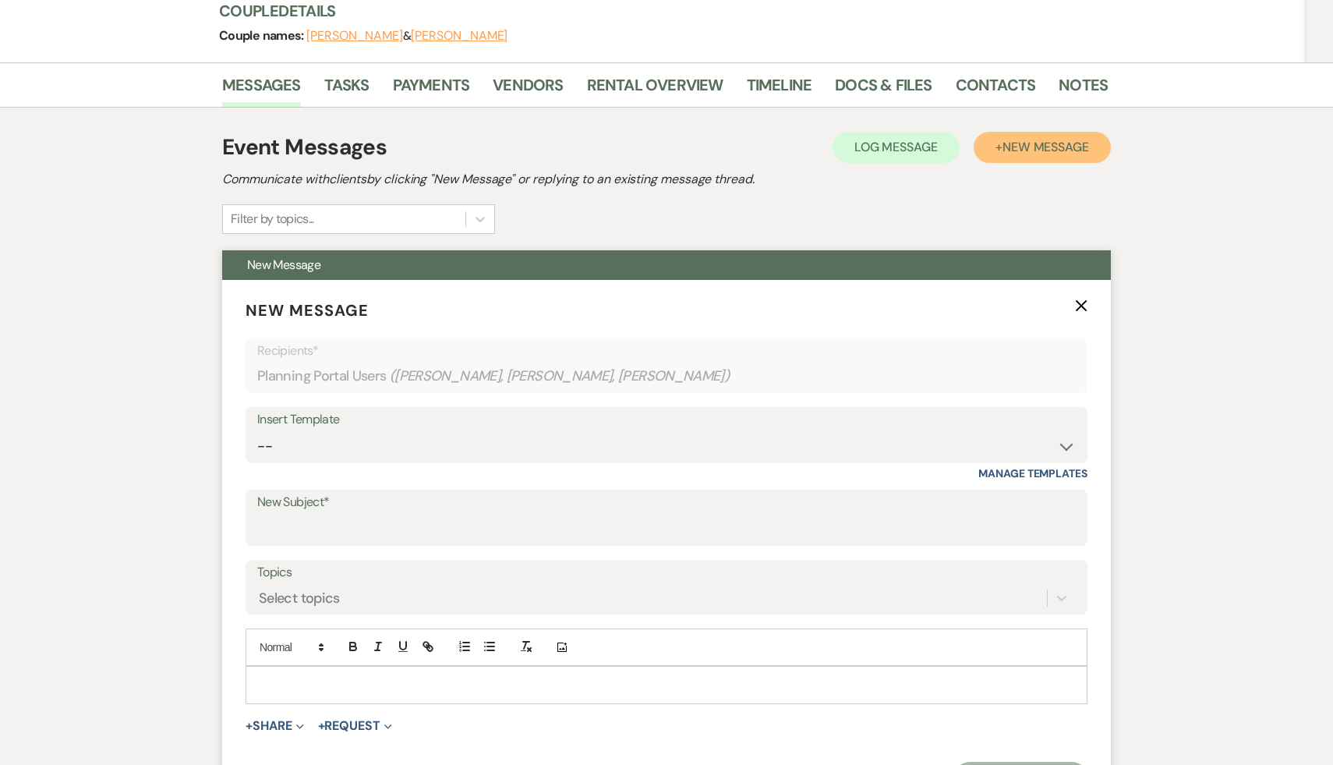
scroll to position [224, 0]
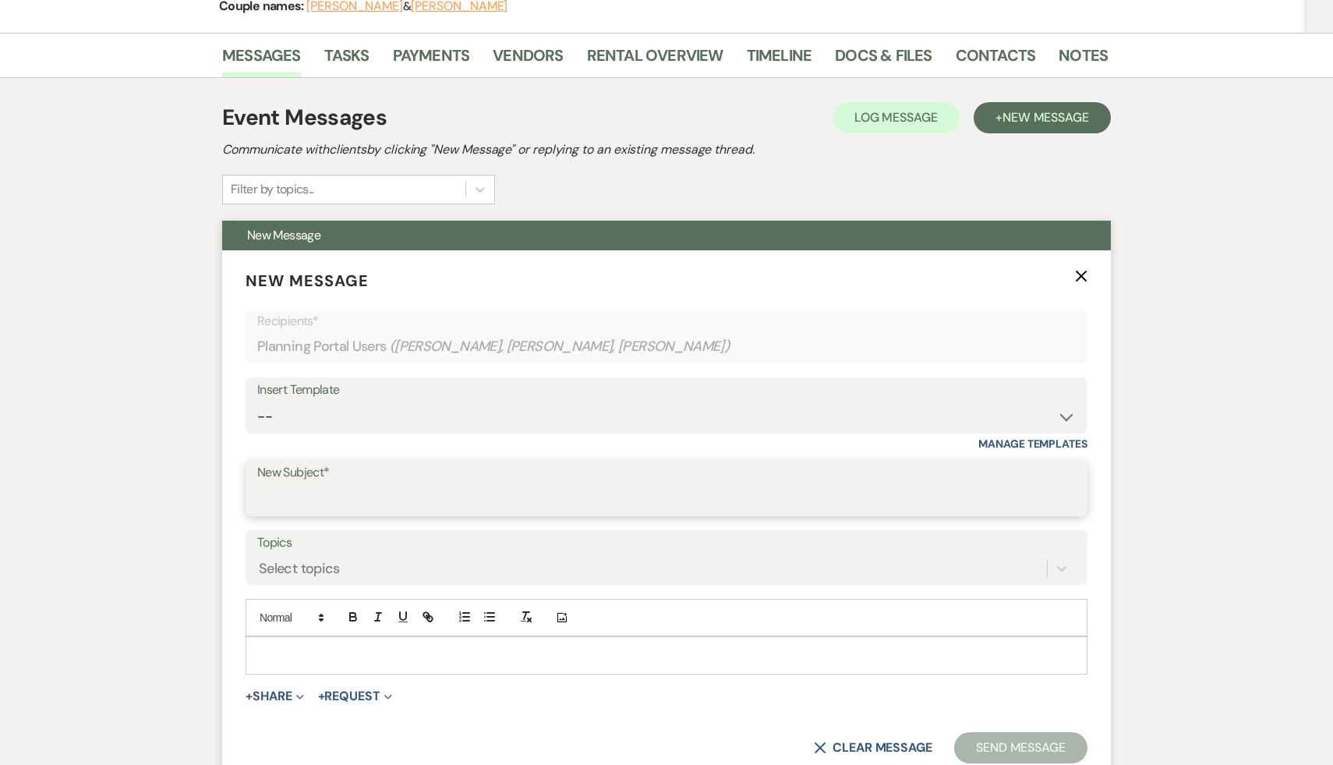
click at [397, 509] on input "New Subject*" at bounding box center [666, 499] width 818 height 30
type input "Room Assignments"
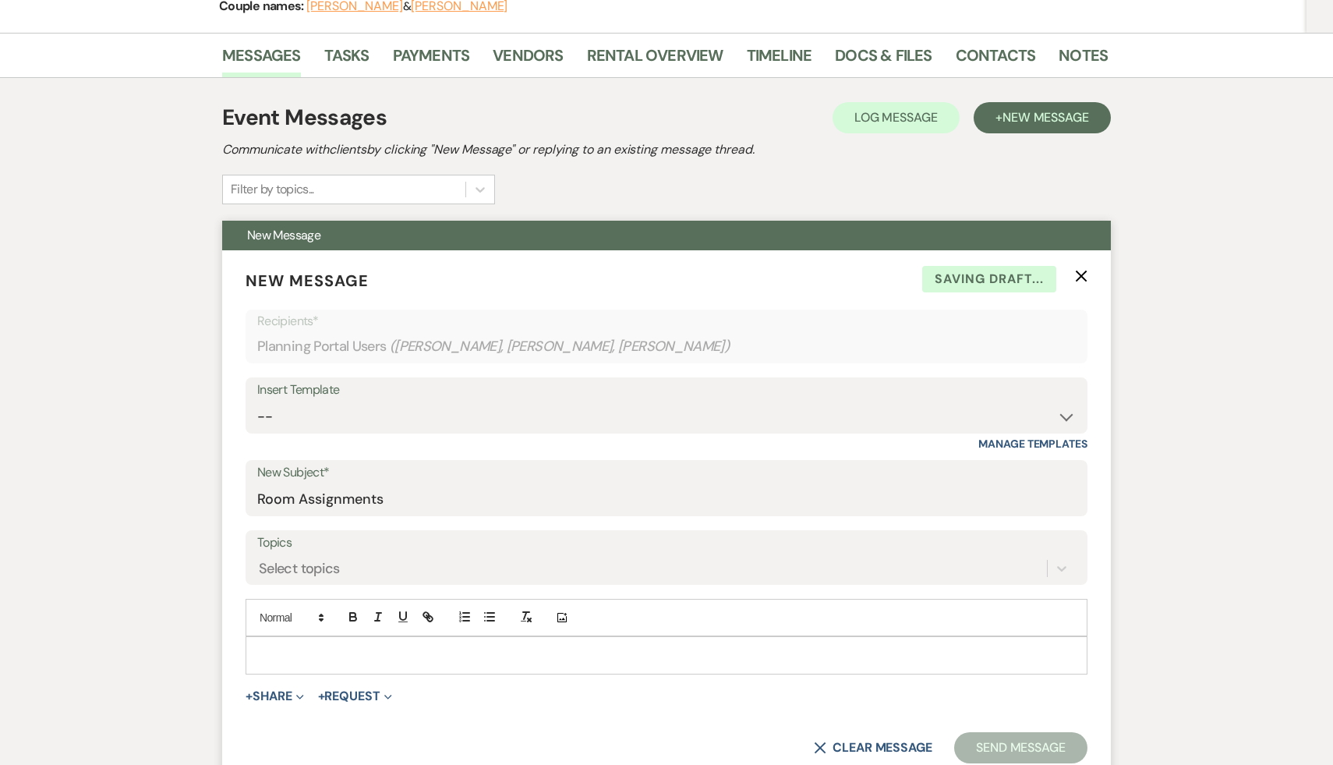
click at [315, 664] on div at bounding box center [666, 655] width 840 height 36
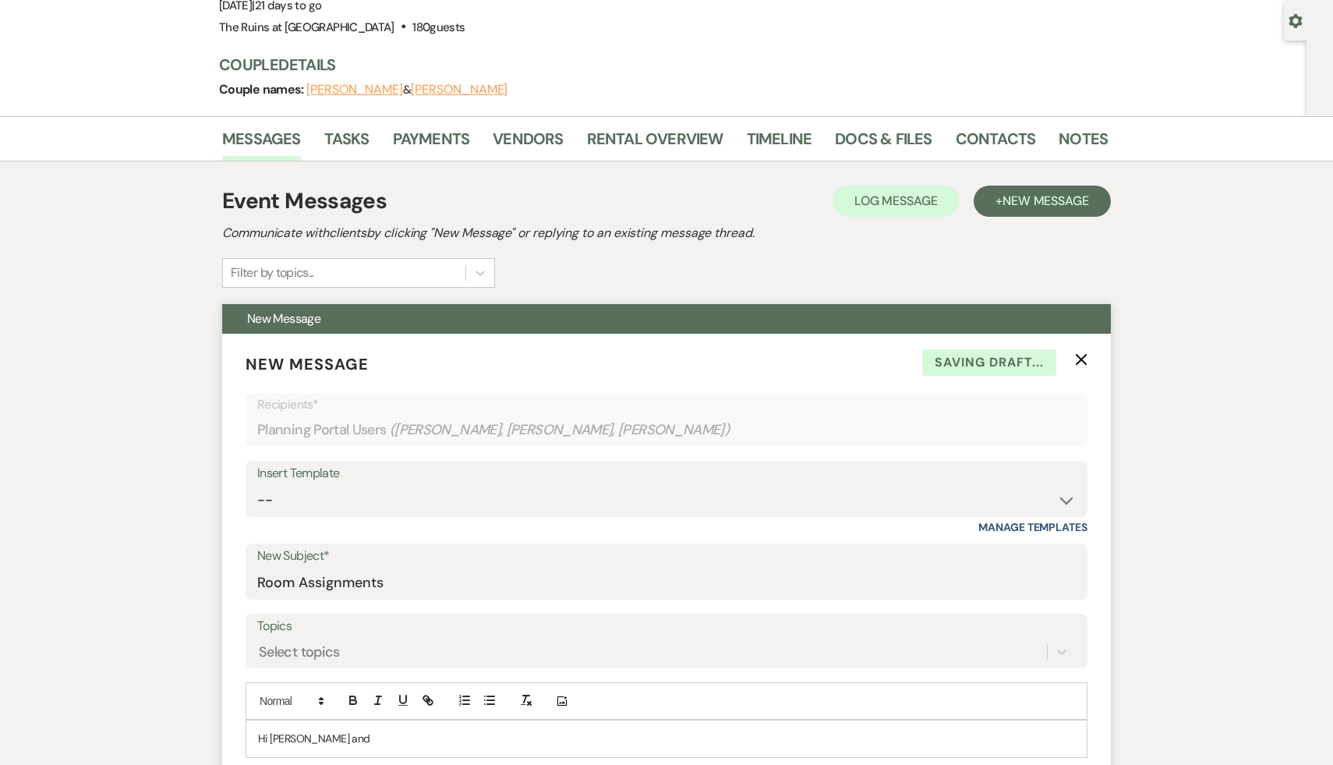
scroll to position [313, 0]
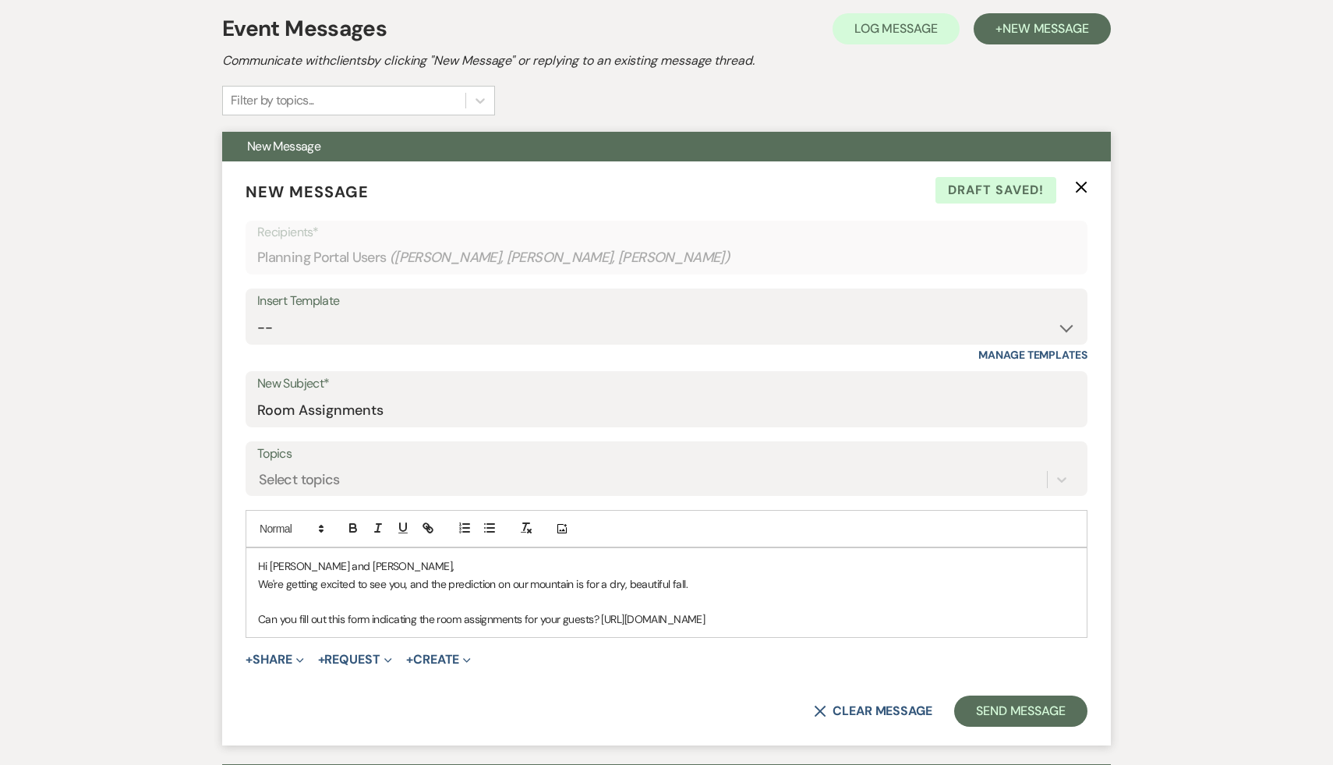
drag, startPoint x: 776, startPoint y: 618, endPoint x: 605, endPoint y: 614, distance: 171.5
click at [605, 614] on p "Can you fill out this form indicating the room assignments for your guests? [UR…" at bounding box center [666, 618] width 817 height 17
click at [427, 530] on icon "button" at bounding box center [429, 529] width 5 height 5
type input "[URL][DOMAIN_NAME]"
click at [789, 651] on link at bounding box center [779, 649] width 34 height 12
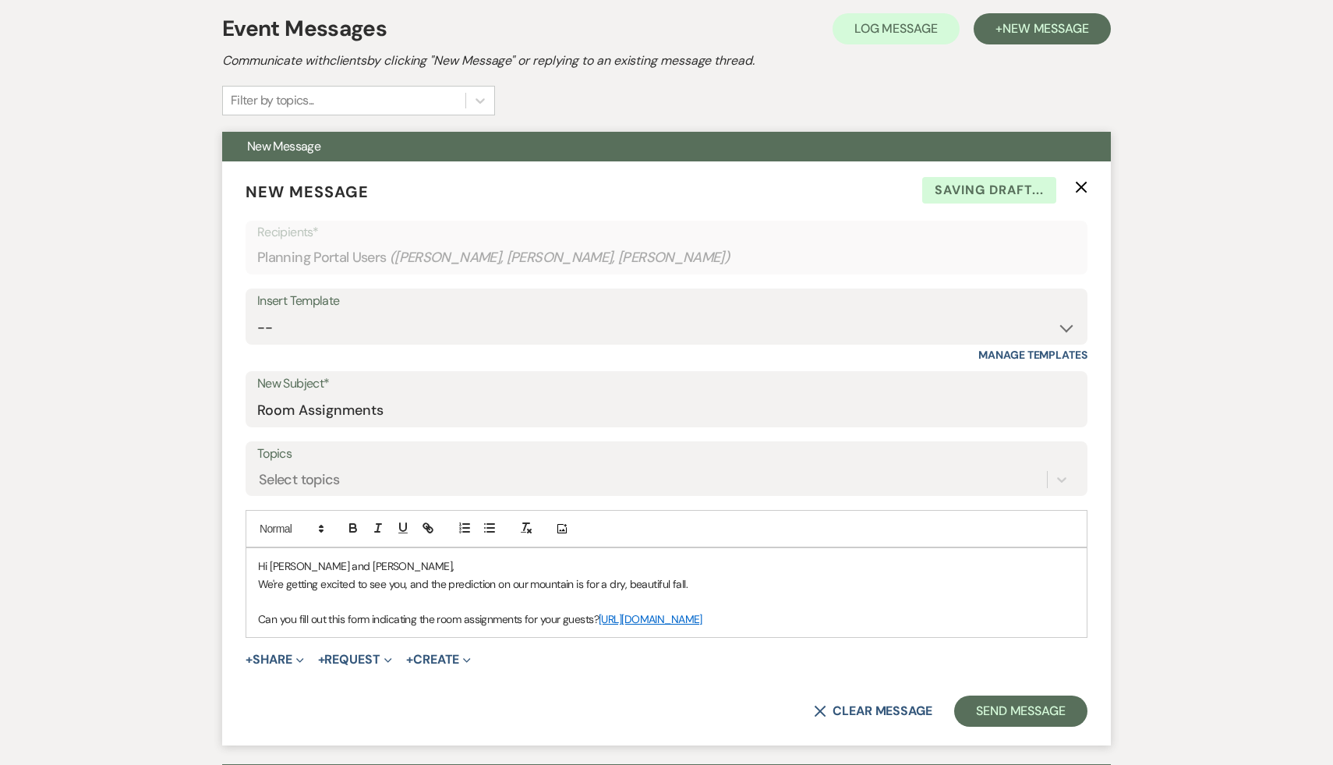
click at [829, 611] on p "Can you fill out this form indicating the room assignments for your guests? [UR…" at bounding box center [666, 618] width 817 height 17
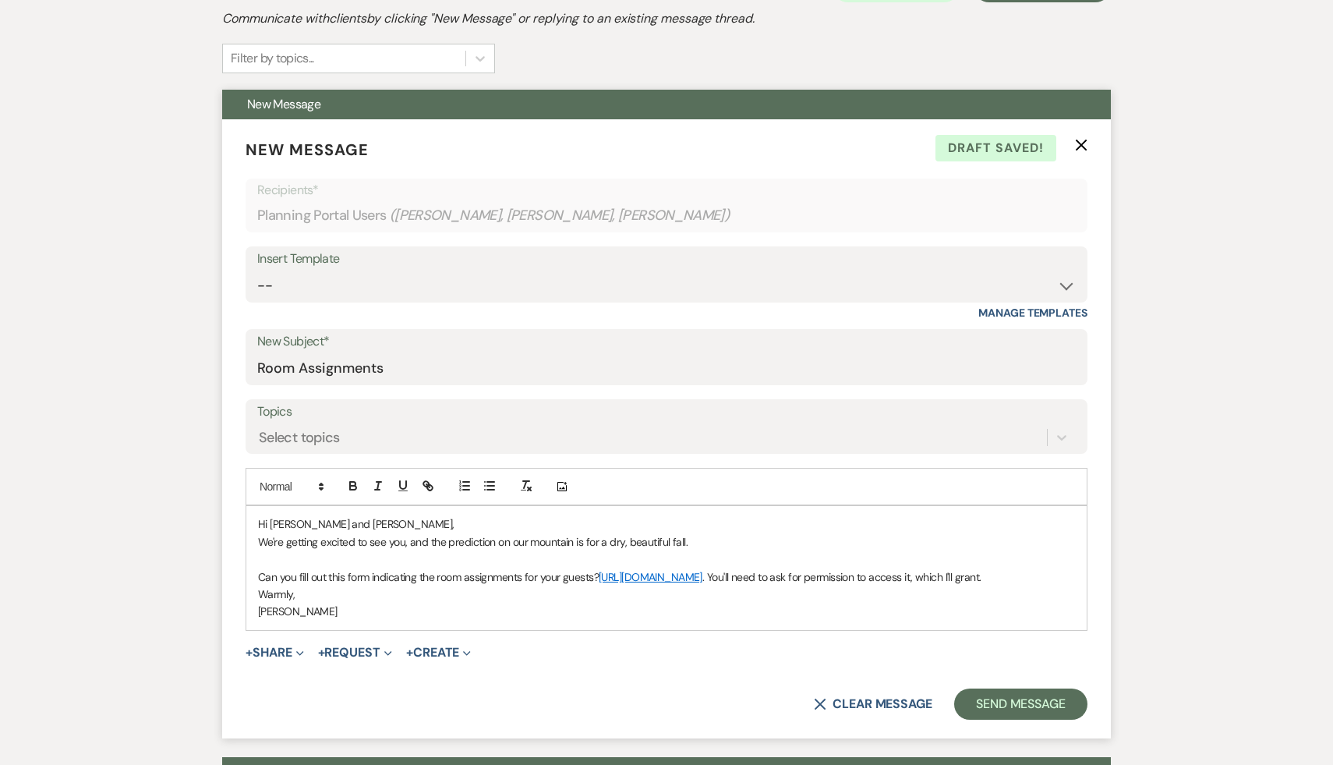
scroll to position [361, 0]
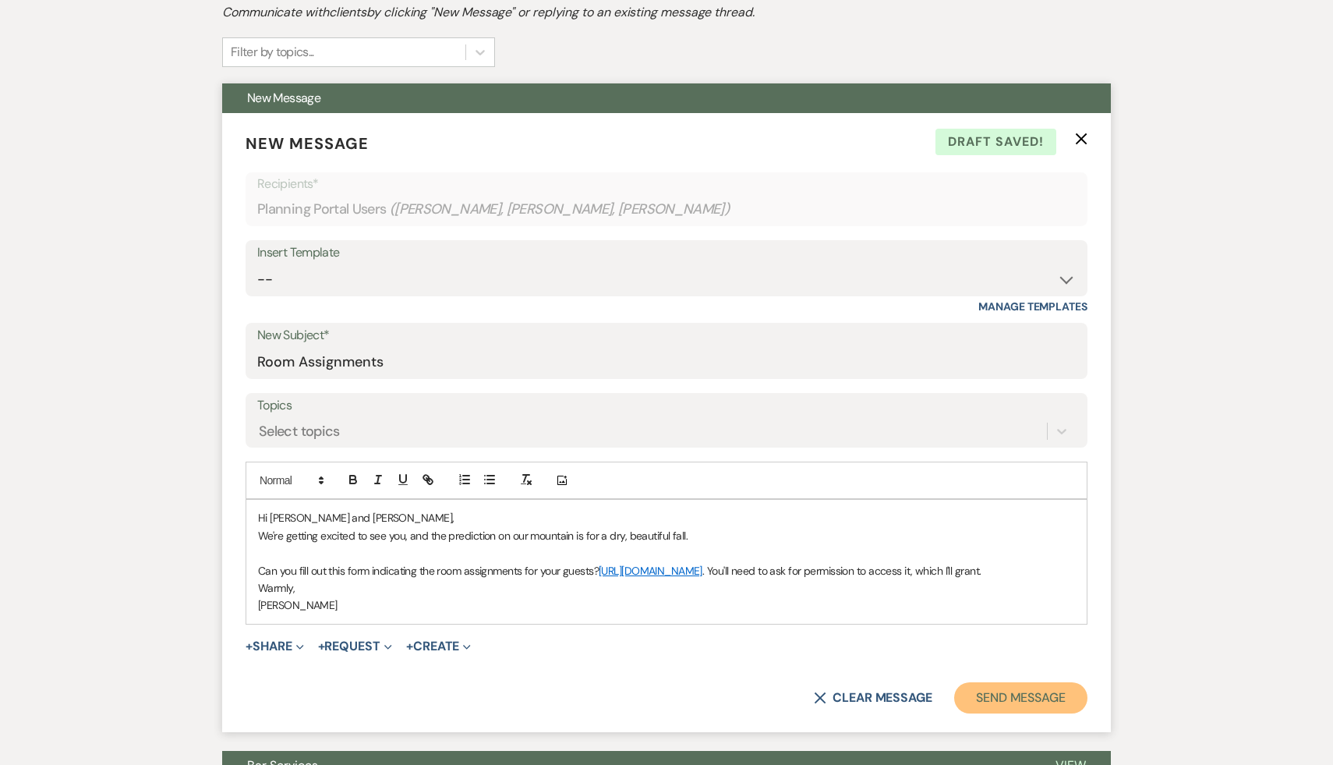
click at [1040, 693] on button "Send Message" at bounding box center [1020, 697] width 133 height 31
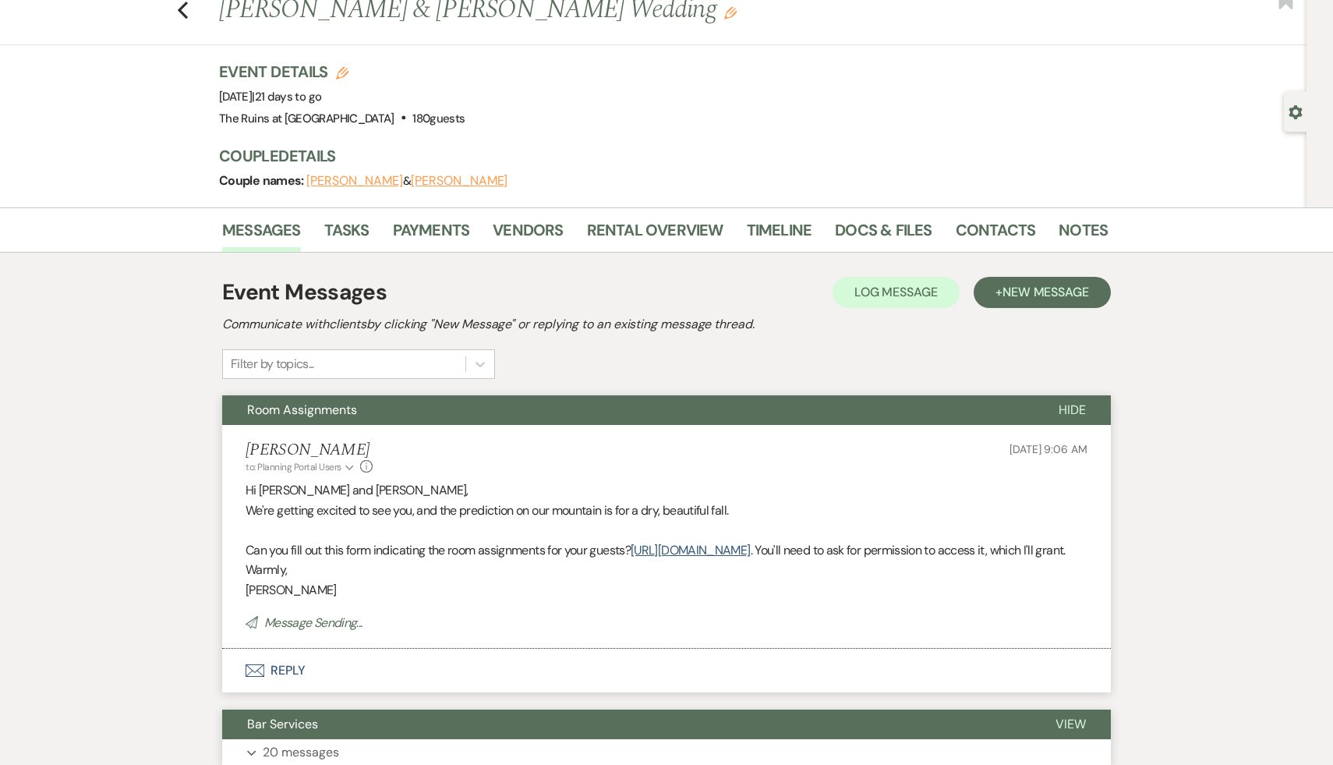
scroll to position [0, 0]
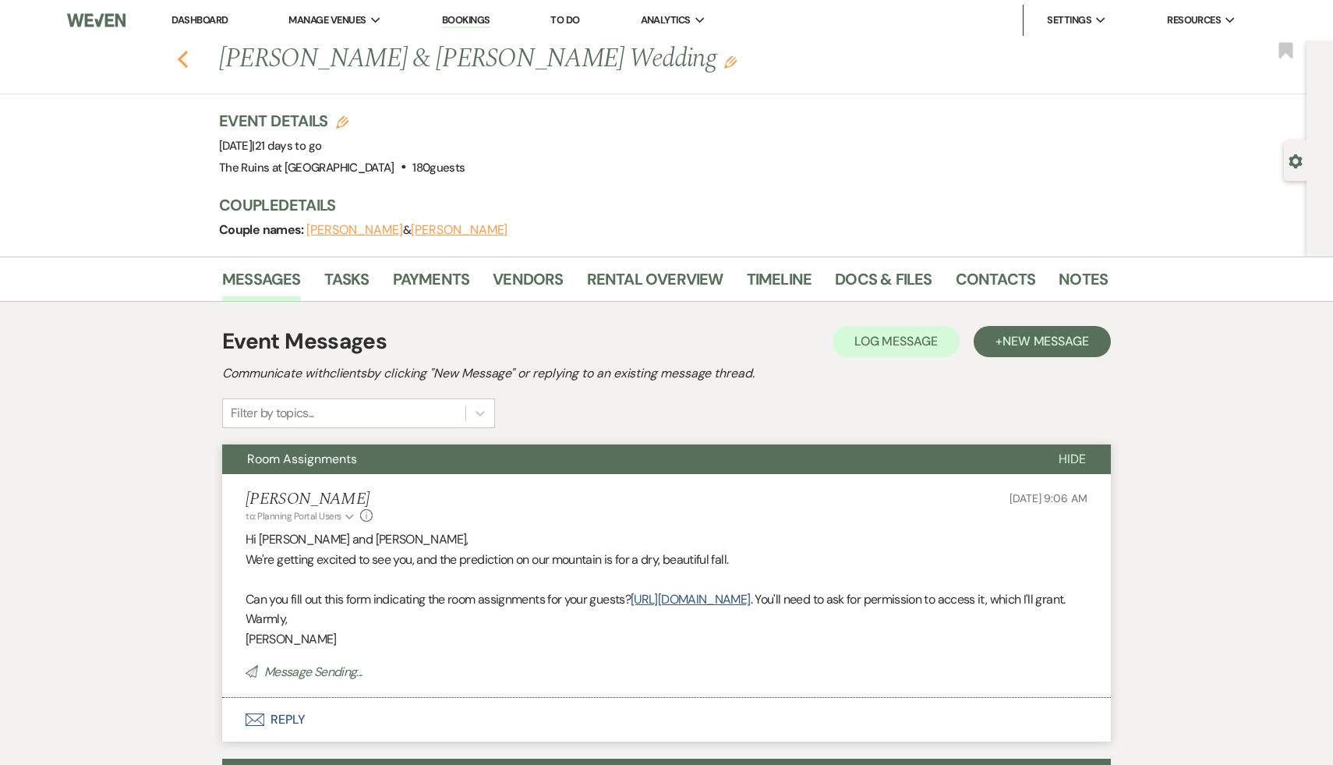
click at [179, 64] on icon "Previous" at bounding box center [183, 59] width 12 height 19
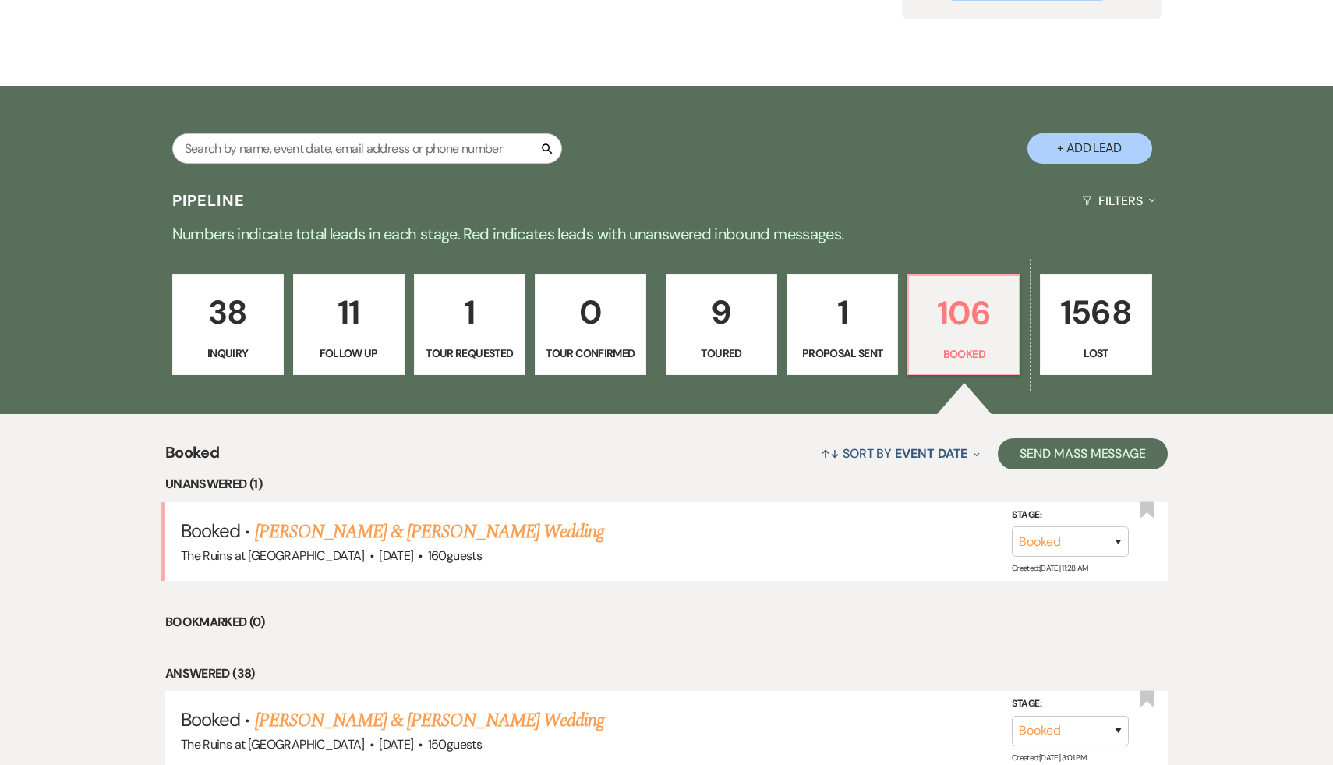
scroll to position [115, 0]
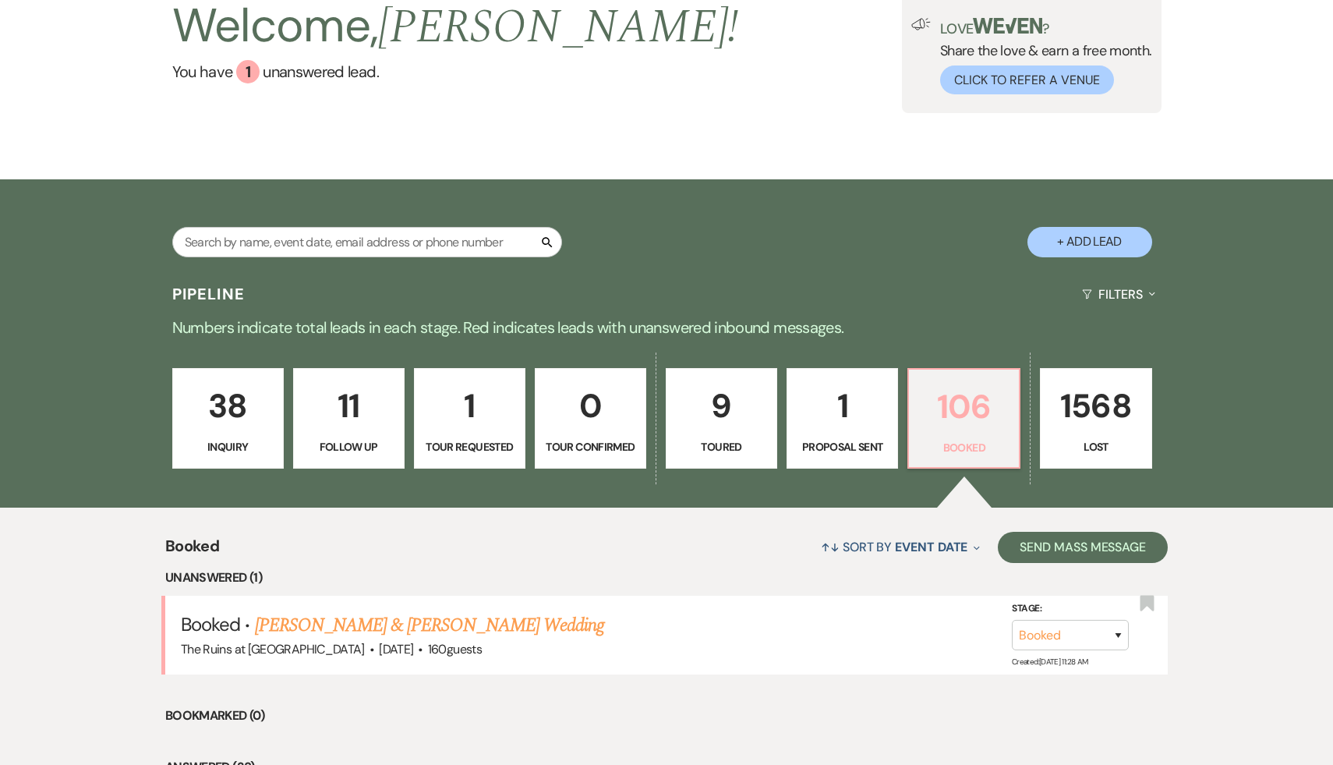
click at [970, 412] on p "106" at bounding box center [963, 406] width 91 height 52
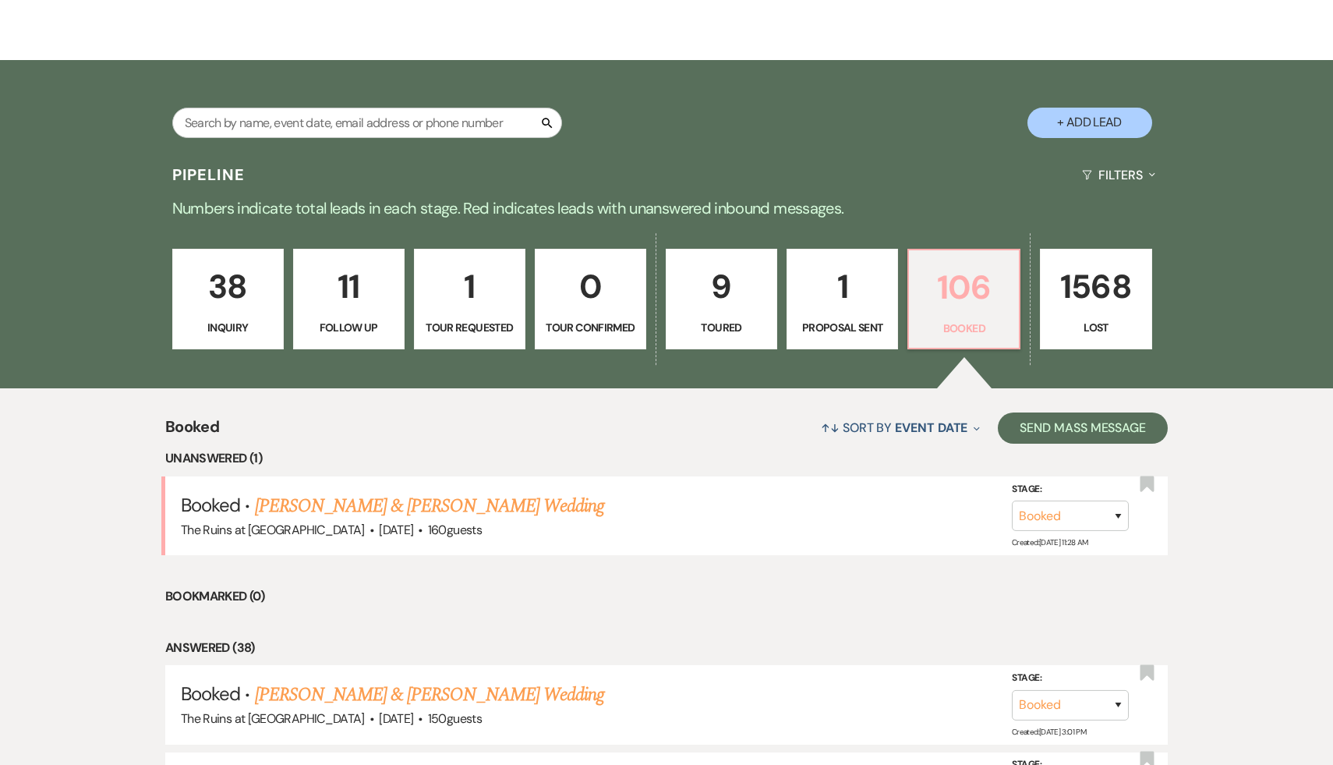
scroll to position [248, 0]
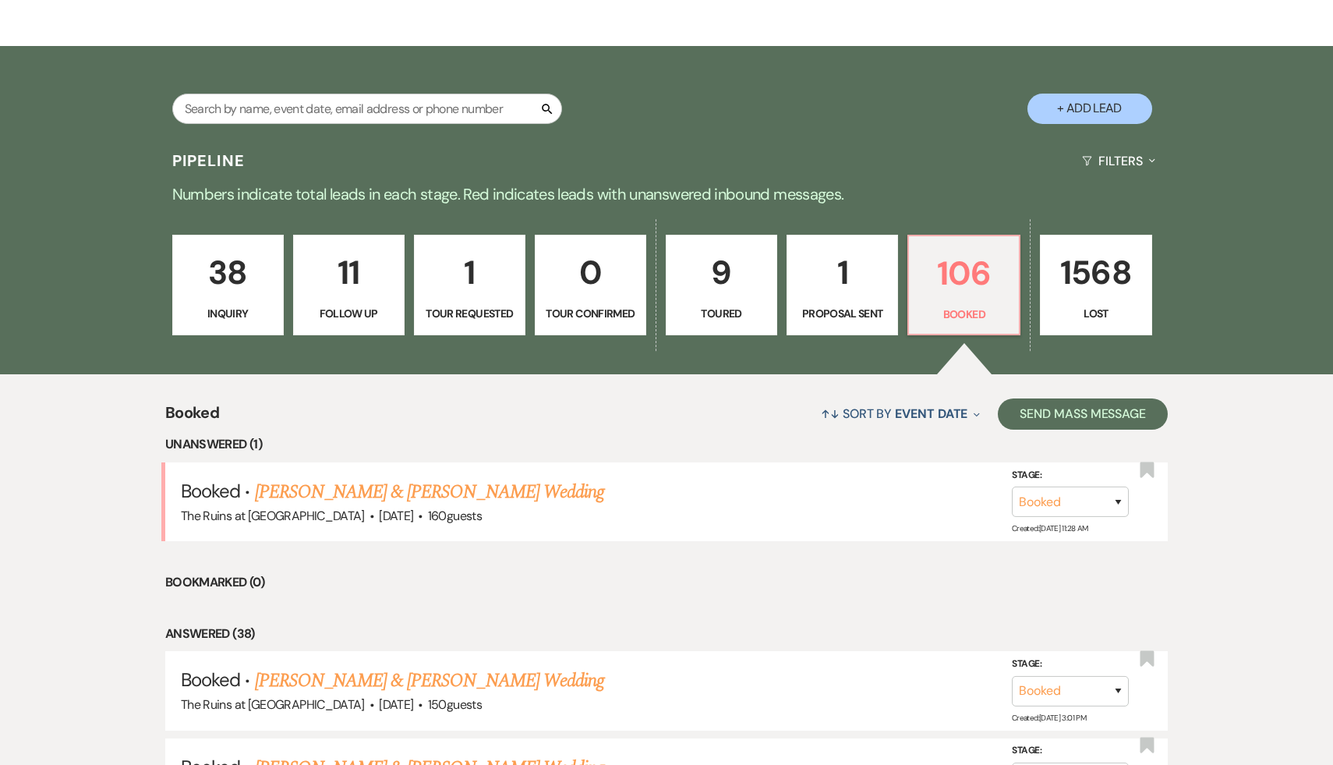
click at [628, 587] on li "Bookmarked (0)" at bounding box center [666, 582] width 1002 height 20
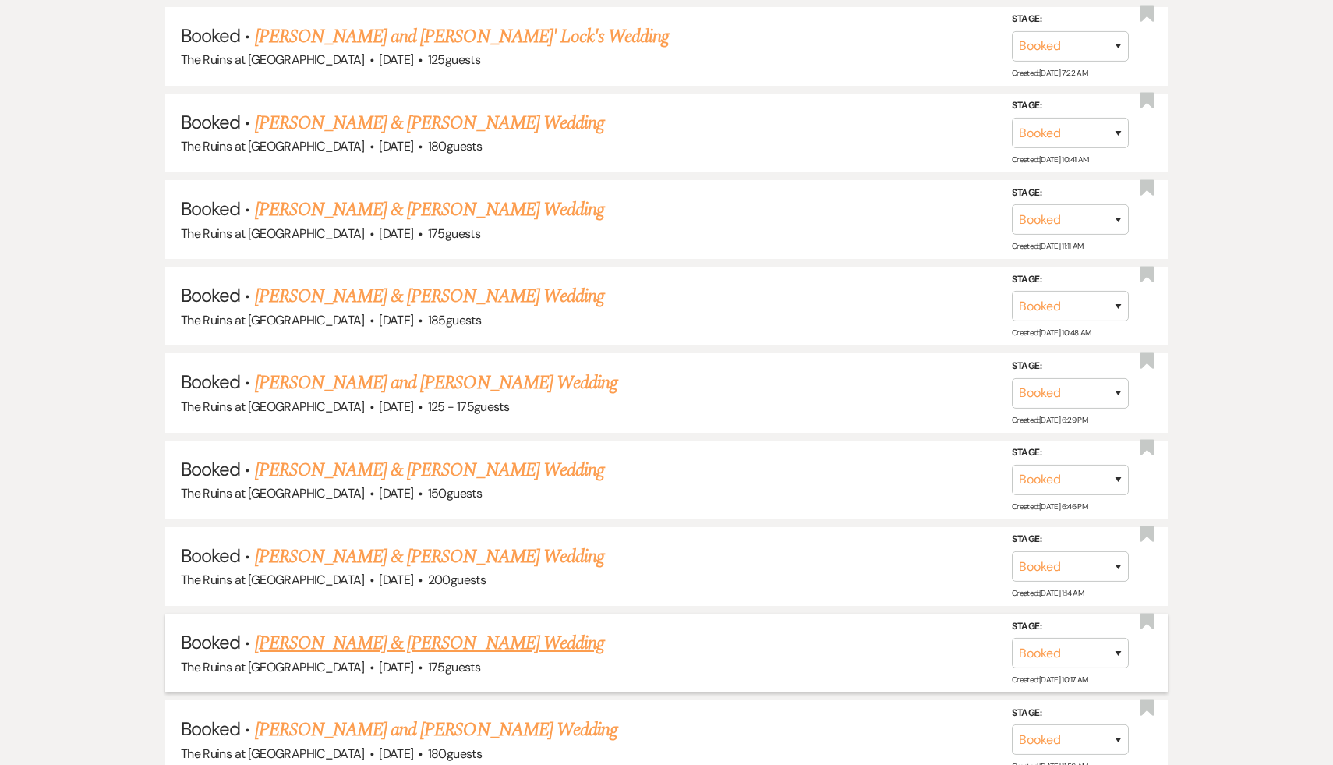
scroll to position [1072, 0]
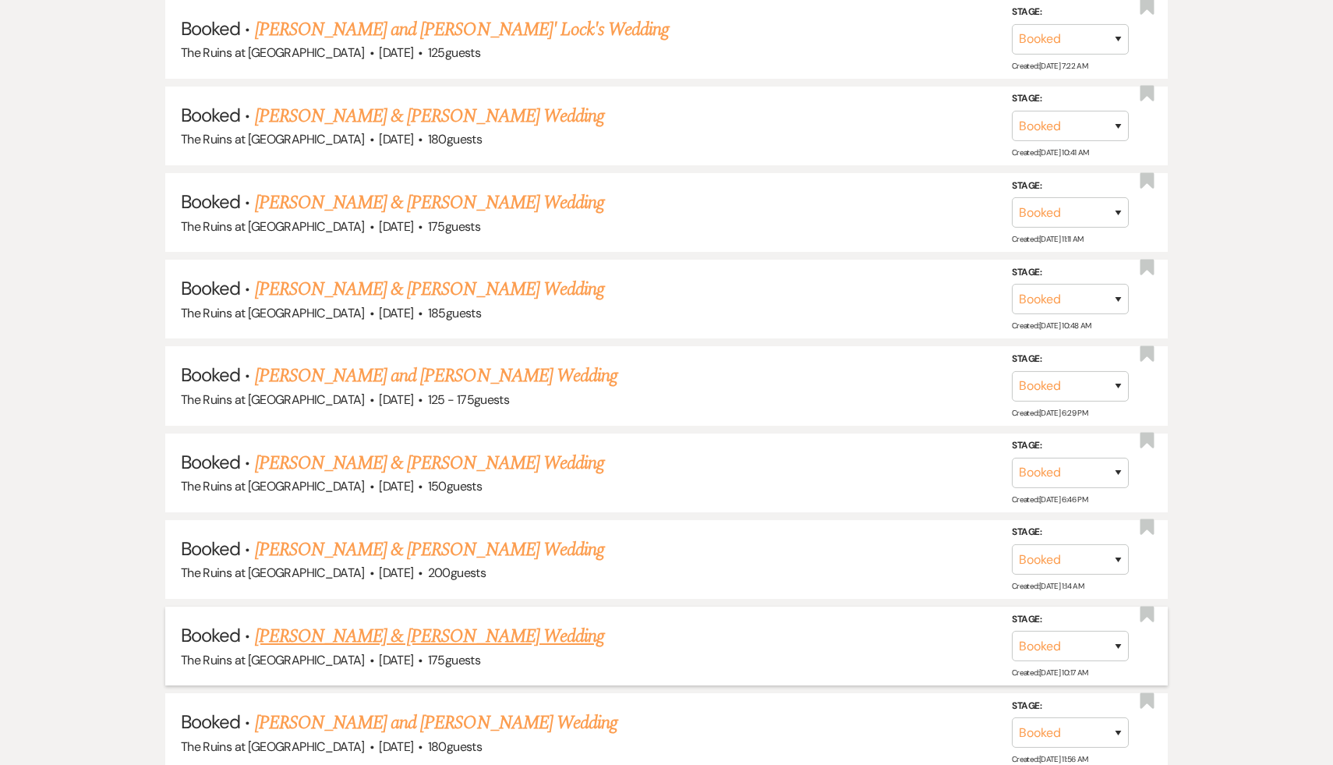
click at [638, 650] on div "The Ruins at [GEOGRAPHIC_DATA] · [DATE] · 175 guests" at bounding box center [666, 660] width 971 height 20
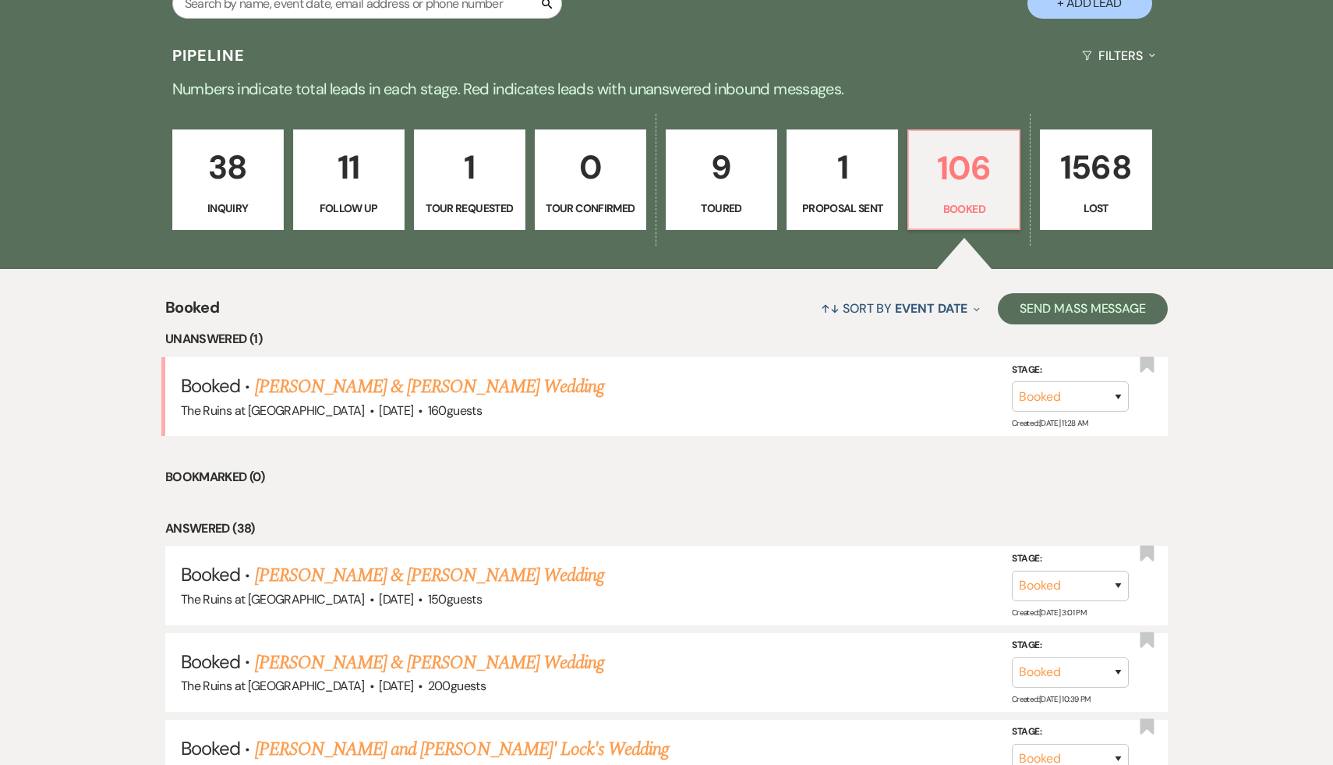
scroll to position [0, 0]
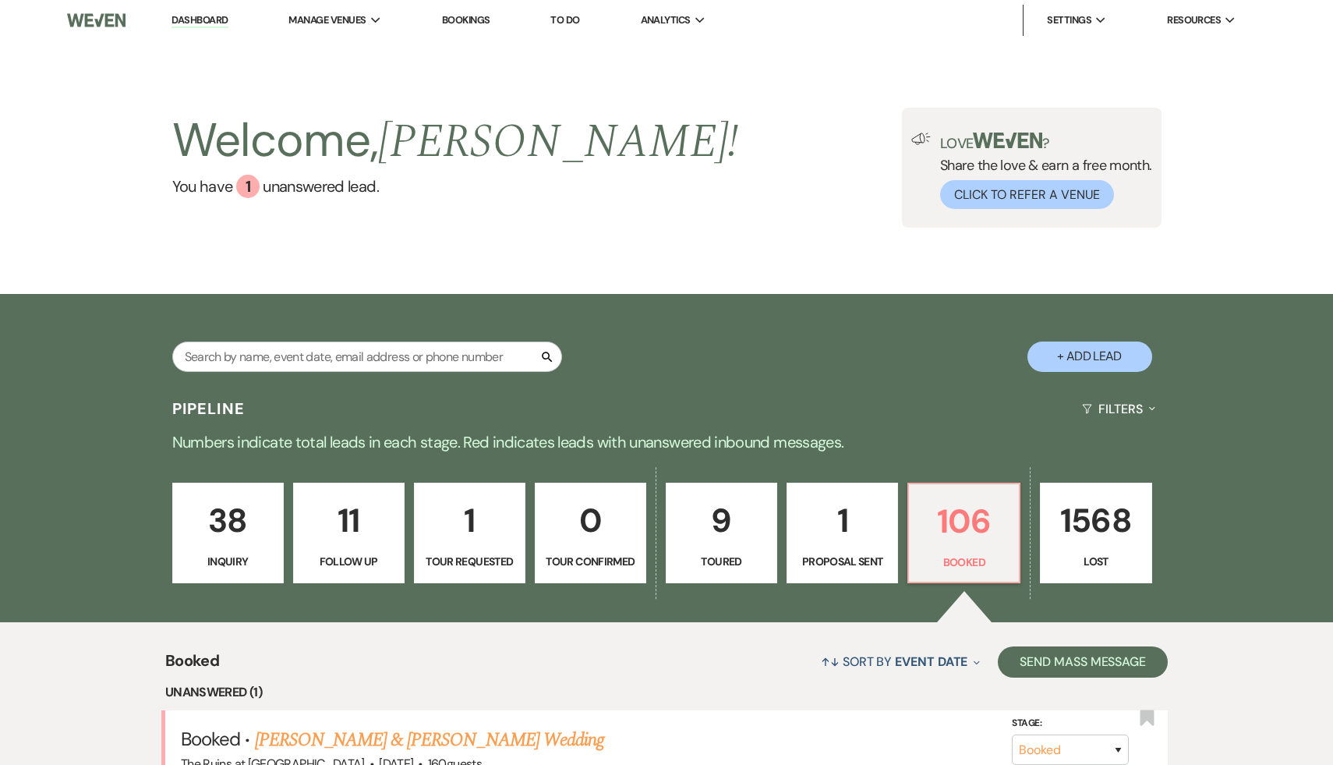
click at [206, 21] on link "Dashboard" at bounding box center [199, 20] width 56 height 15
click at [984, 511] on p "106" at bounding box center [963, 521] width 91 height 52
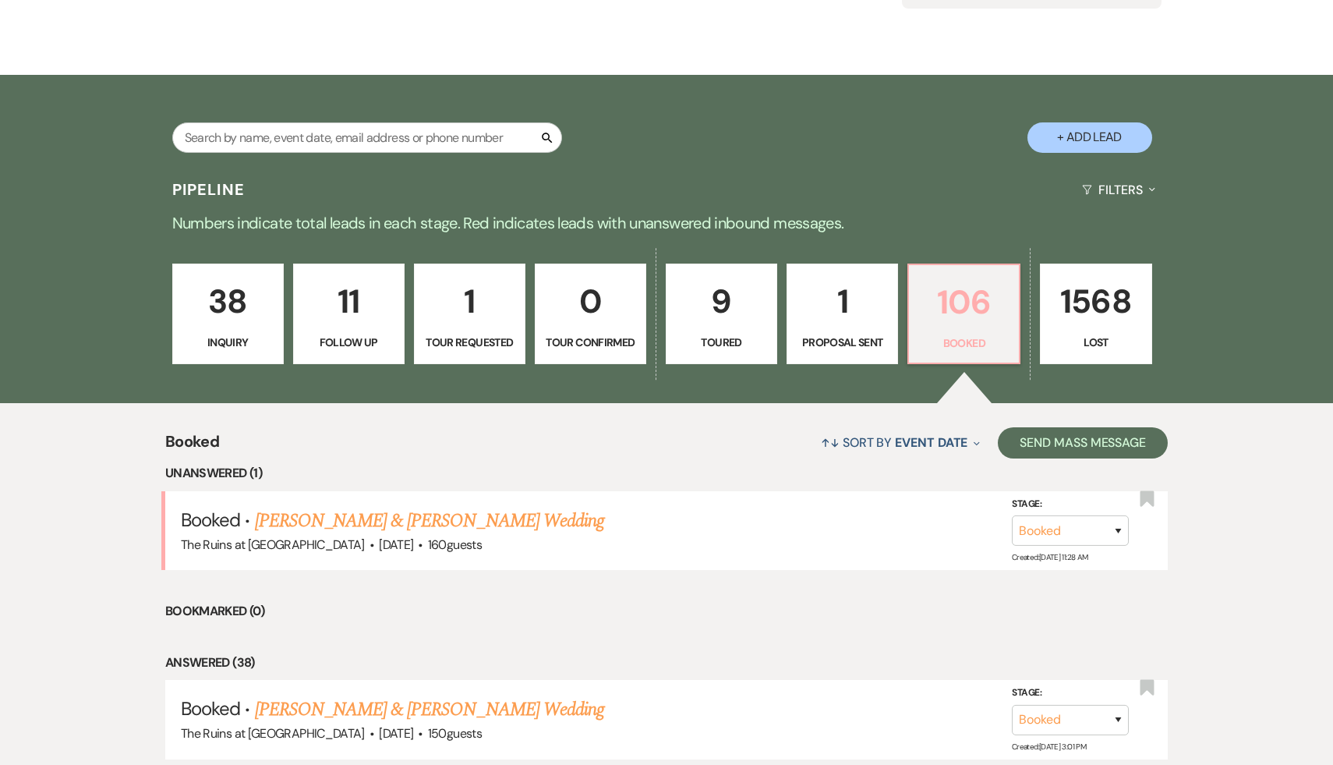
scroll to position [251, 0]
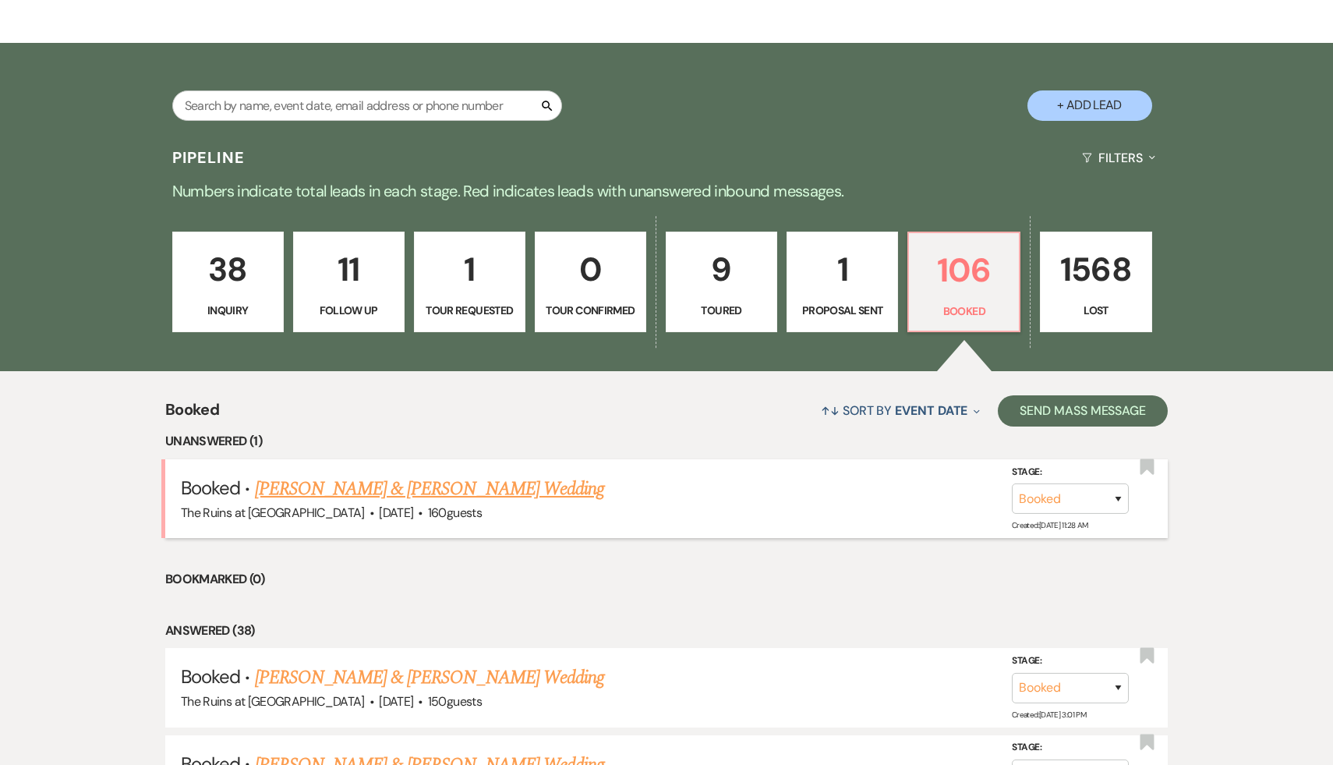
click at [499, 493] on link "[PERSON_NAME] & [PERSON_NAME] Wedding" at bounding box center [429, 489] width 349 height 28
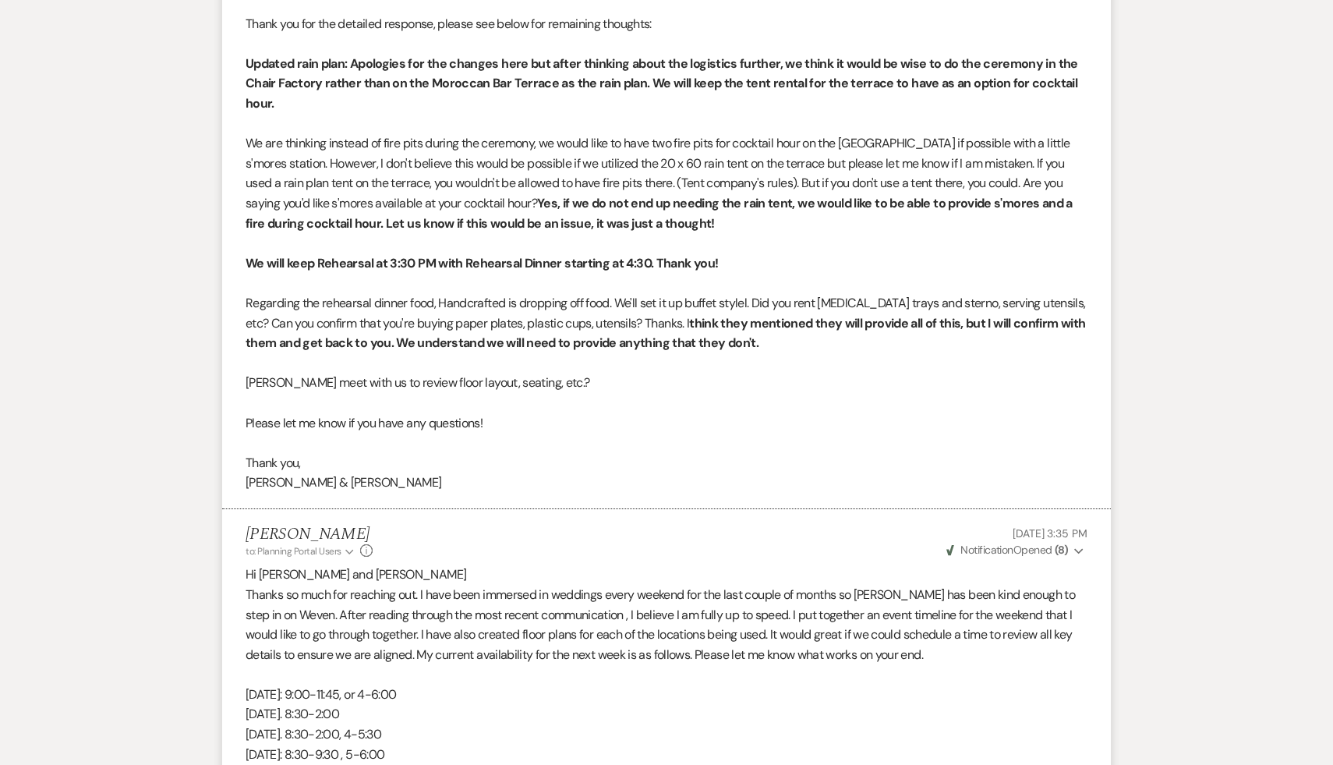
scroll to position [6596, 0]
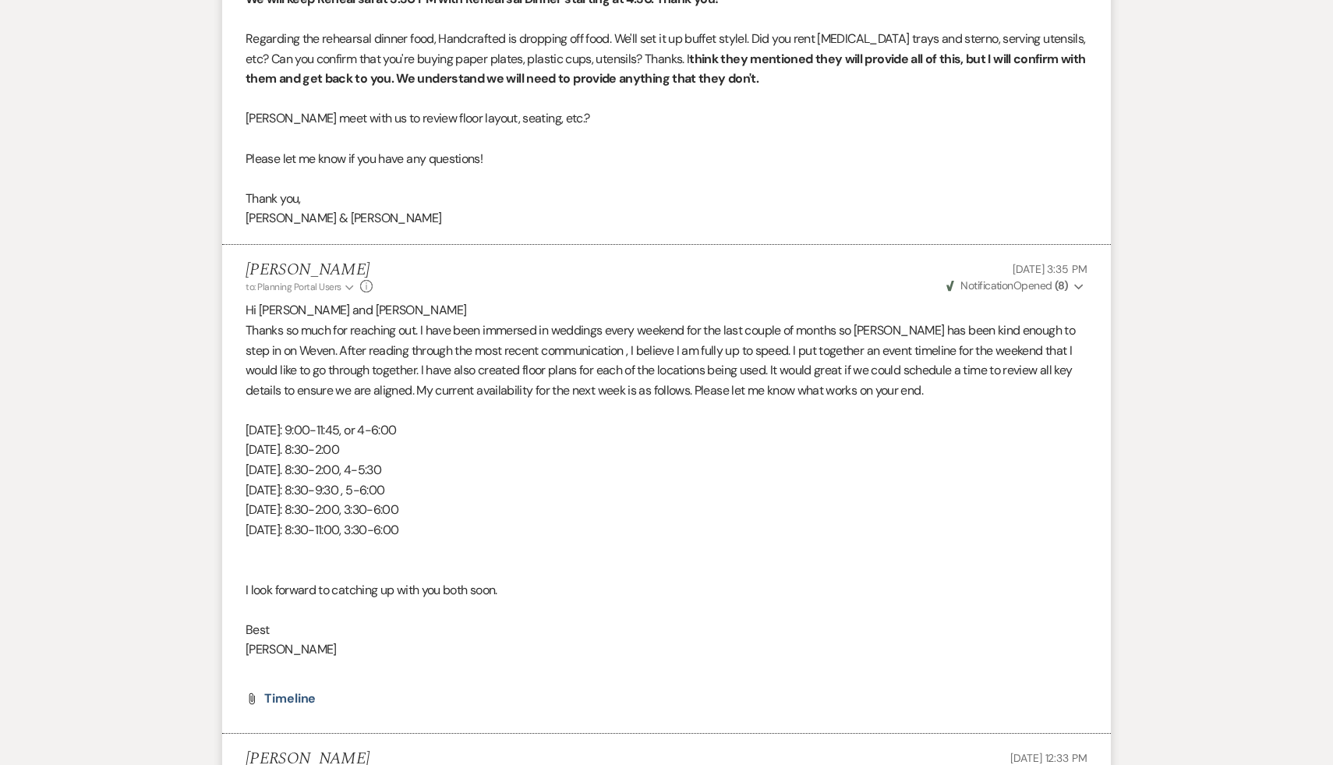
click at [554, 520] on p "[DATE]: 8:30-2:00, 3:30-6:00" at bounding box center [666, 510] width 842 height 20
click at [585, 620] on p at bounding box center [666, 609] width 842 height 20
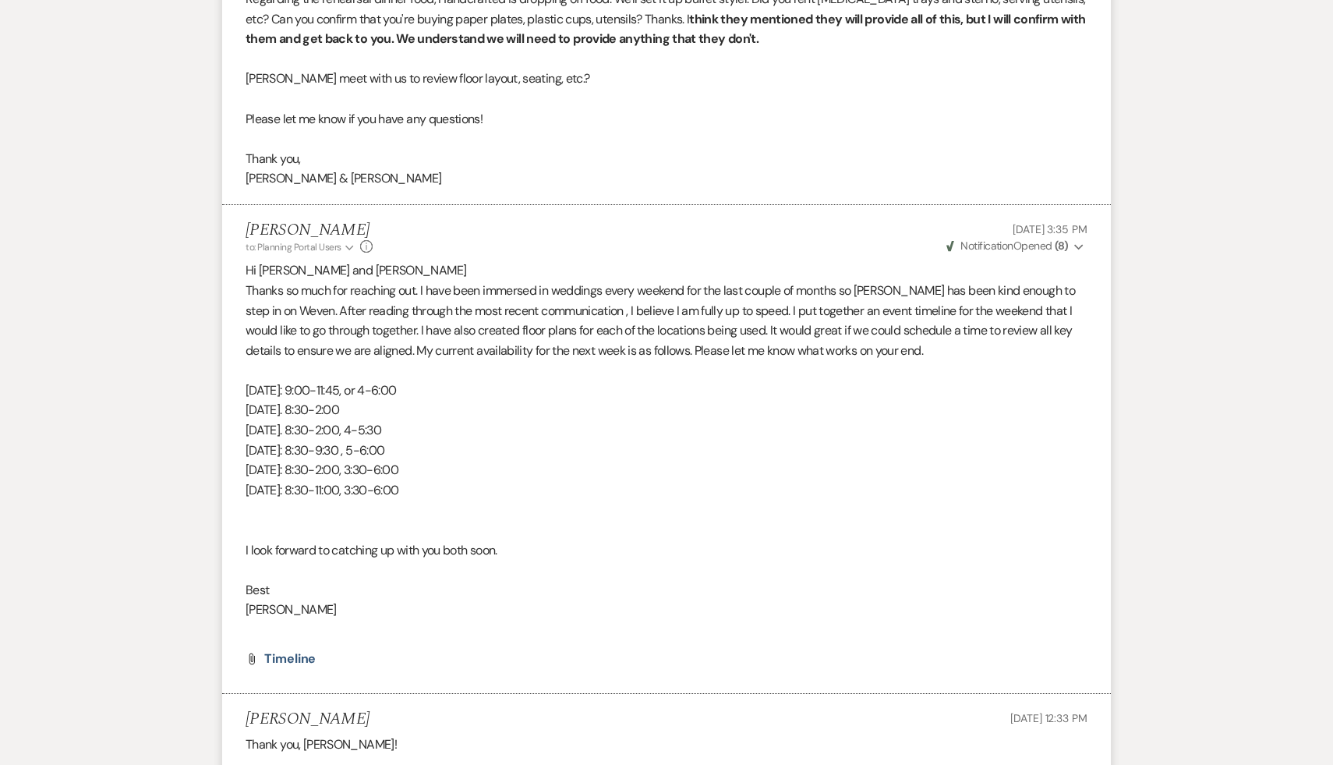
scroll to position [6652, 0]
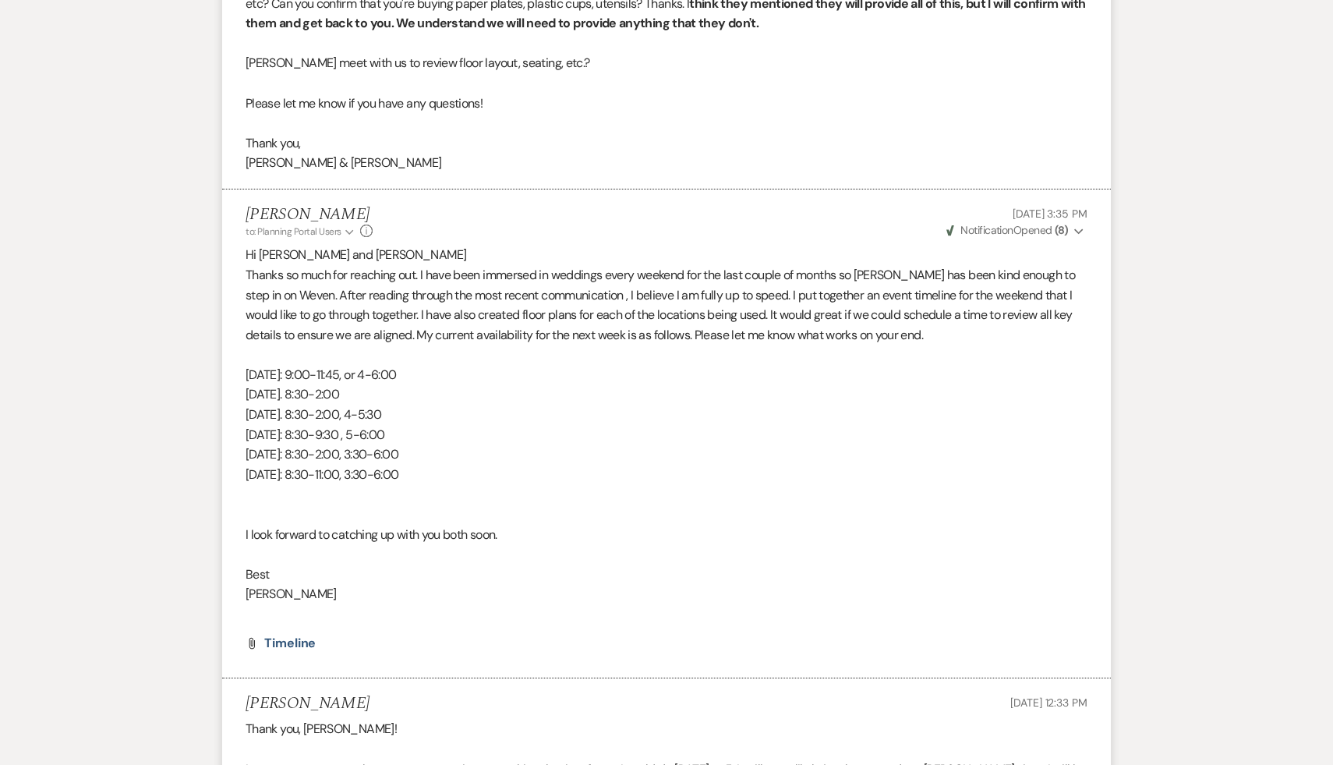
click at [580, 649] on div "Attach File Timeline" at bounding box center [666, 643] width 842 height 12
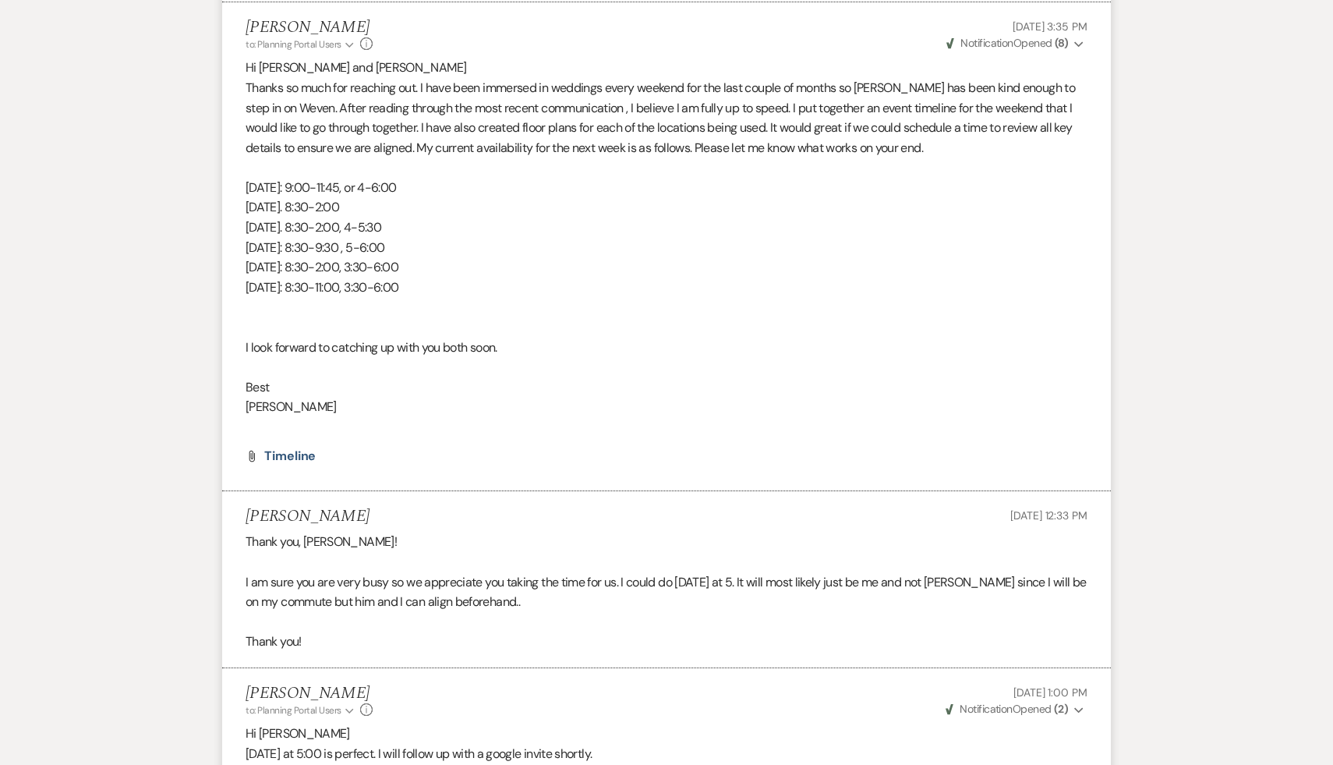
scroll to position [6840, 0]
click at [602, 716] on div "[PERSON_NAME] to: Planning Portal Users Expand Info [DATE] 1:00 PM Weven Check …" at bounding box center [666, 700] width 842 height 34
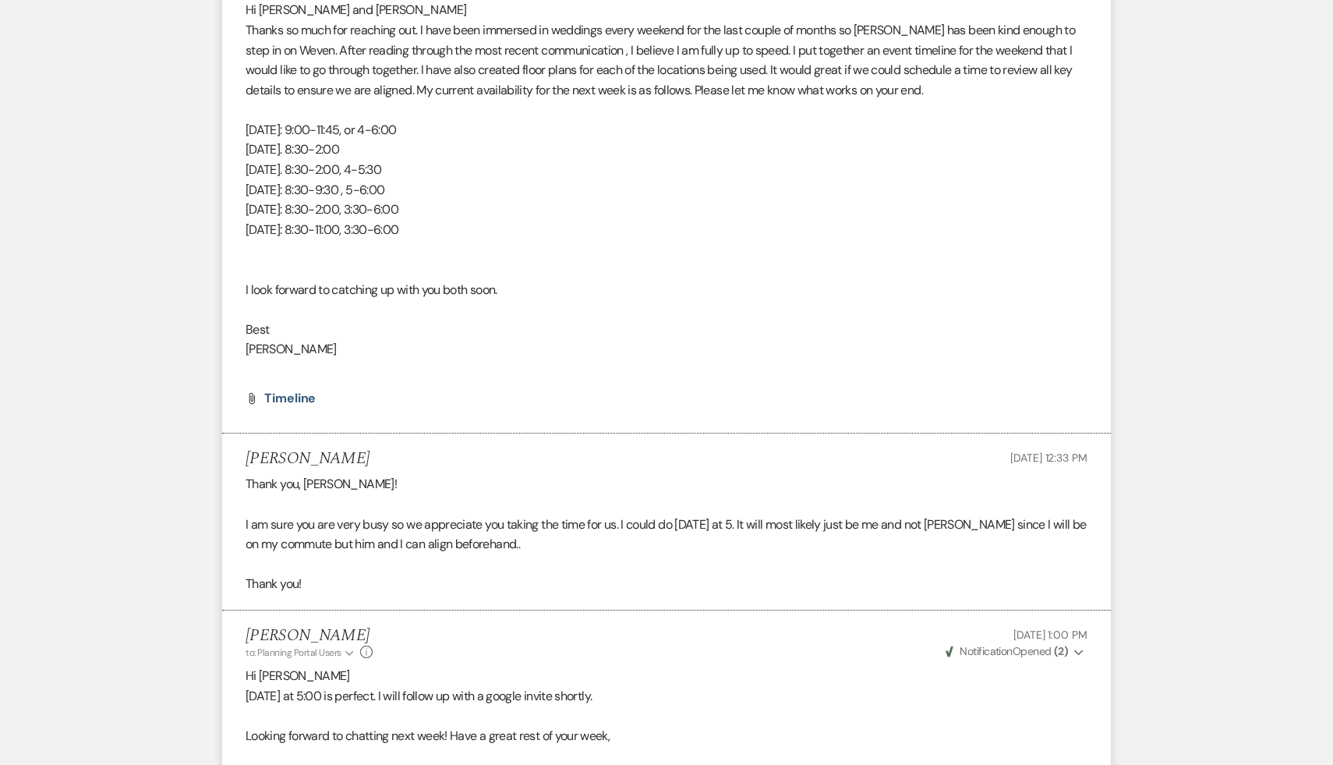
scroll to position [6900, 0]
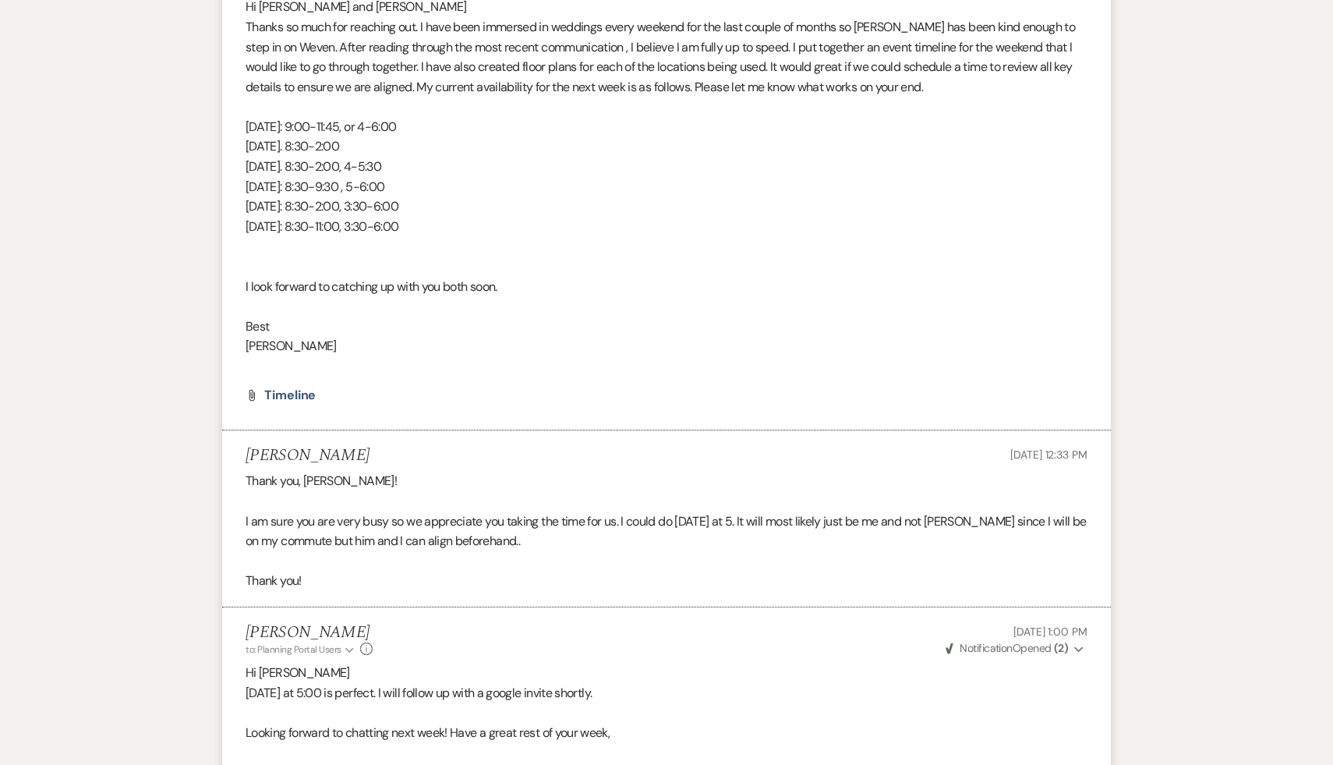
click at [740, 703] on p "[DATE] at 5:00 is perfect. I will follow up with a google invite shortly." at bounding box center [666, 693] width 842 height 20
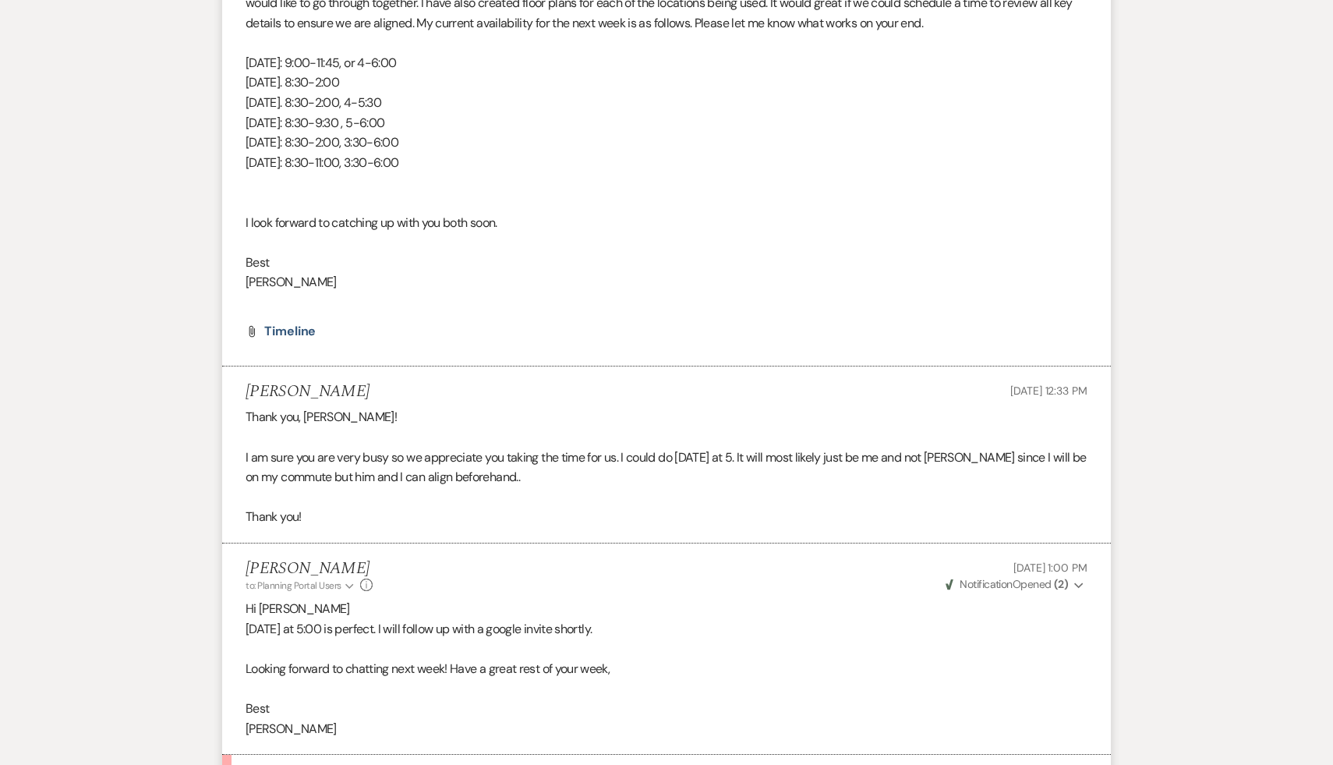
scroll to position [6970, 0]
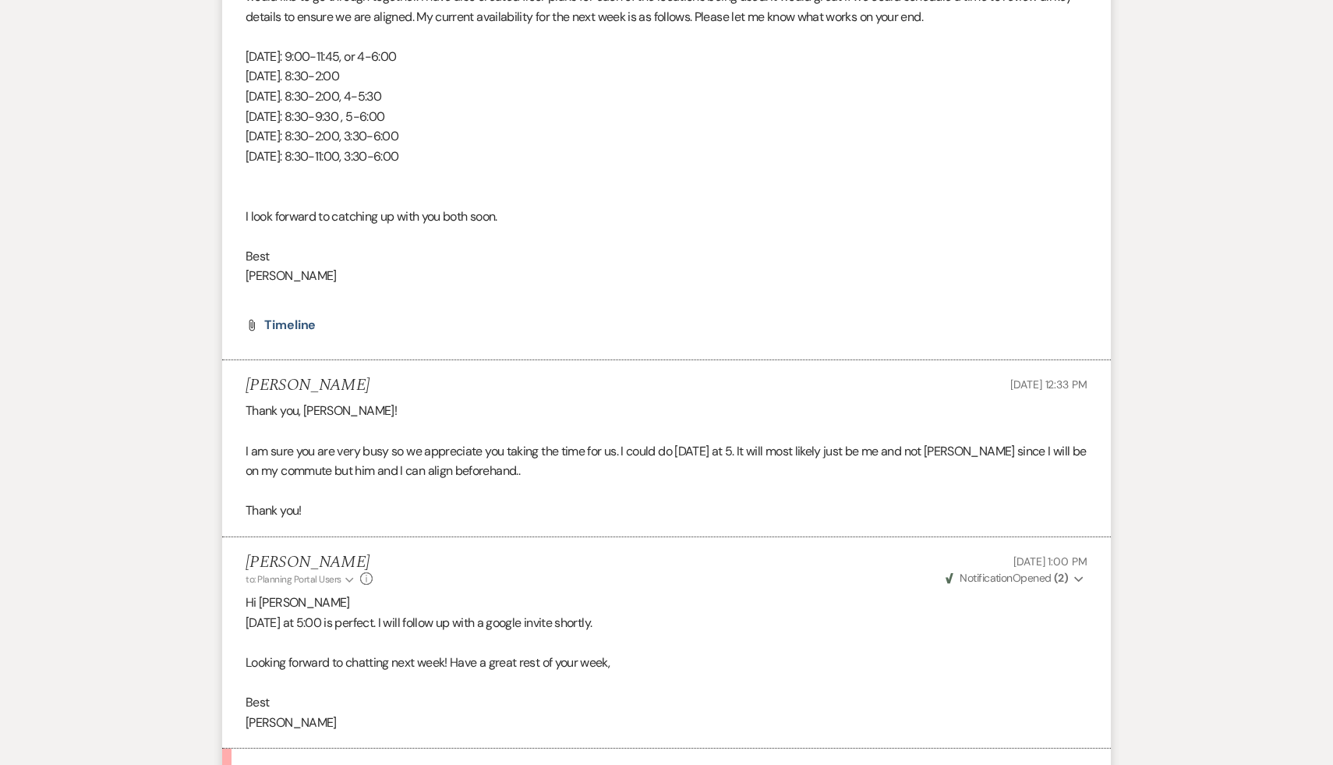
click at [733, 712] on p "Best" at bounding box center [666, 702] width 842 height 20
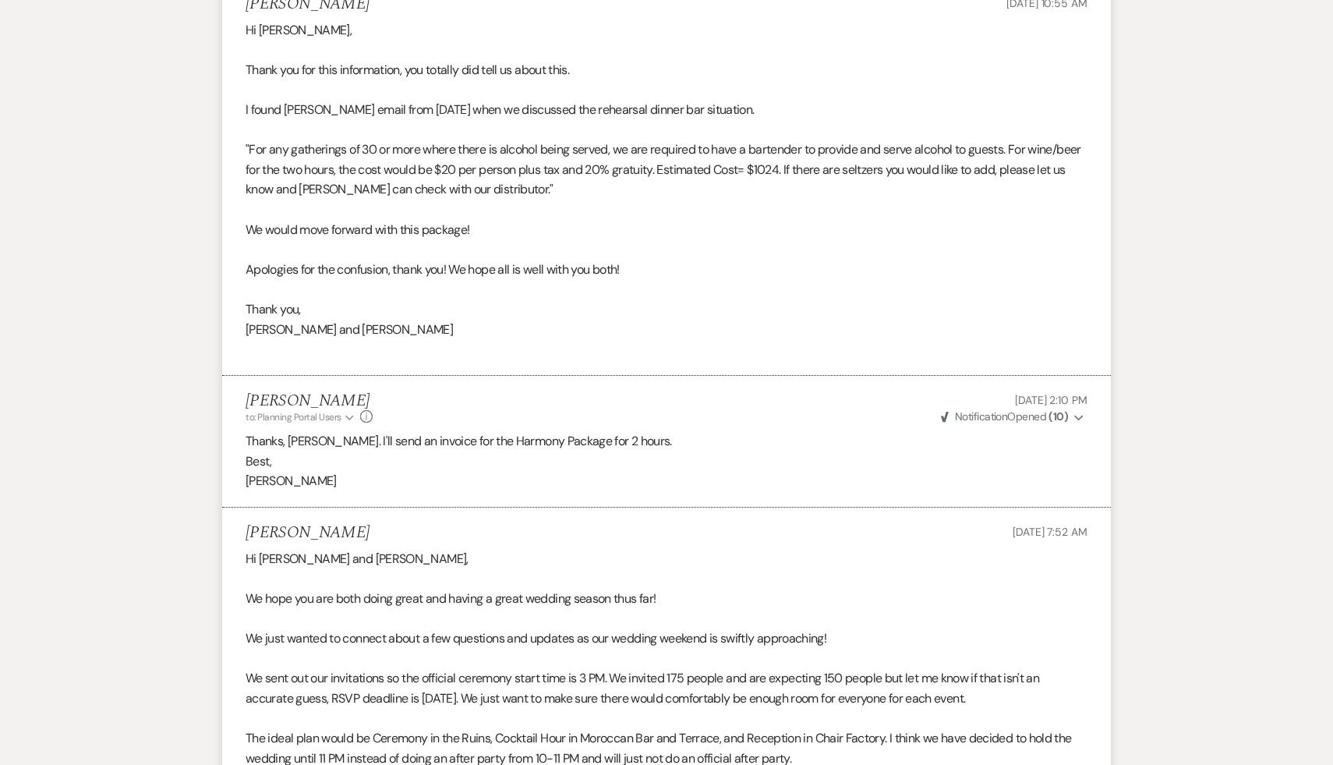
scroll to position [3906, 0]
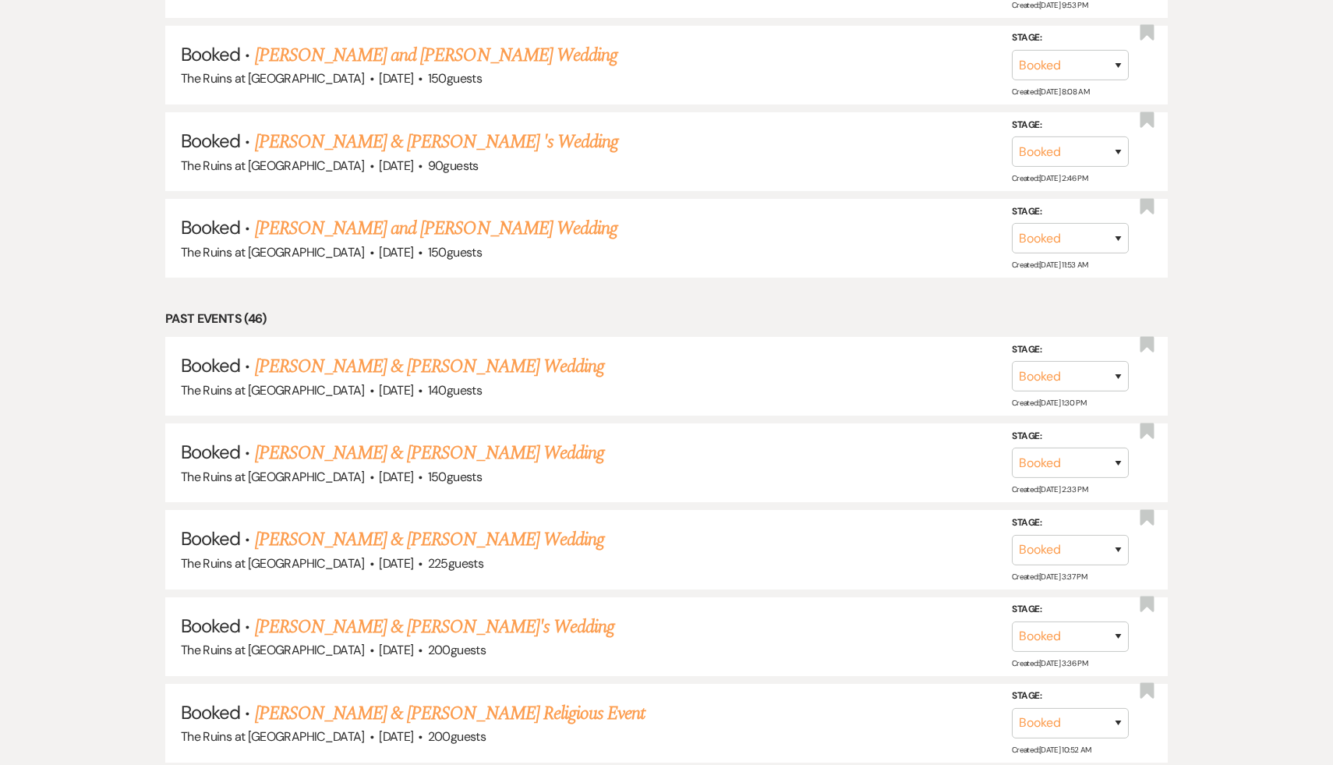
scroll to position [251, 0]
